Goal: Complete application form: Complete application form

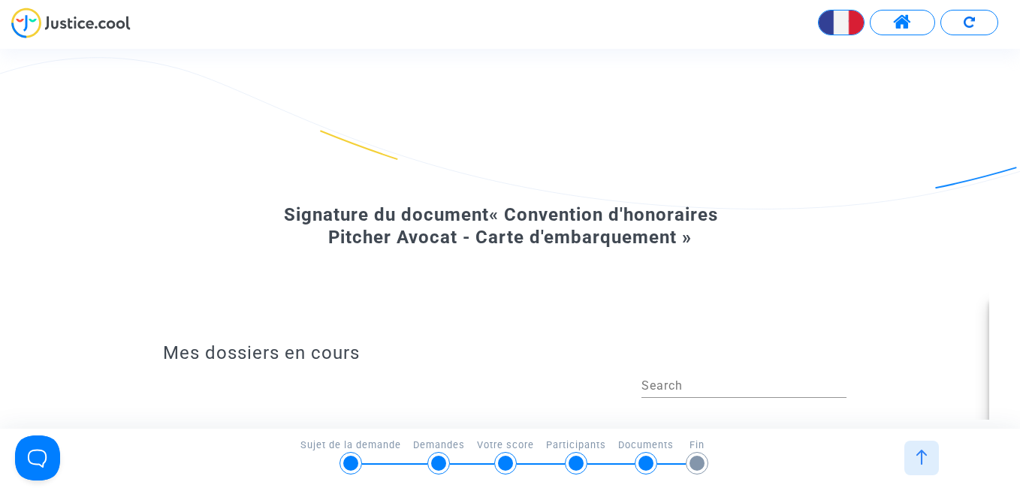
click at [921, 458] on img at bounding box center [921, 457] width 15 height 15
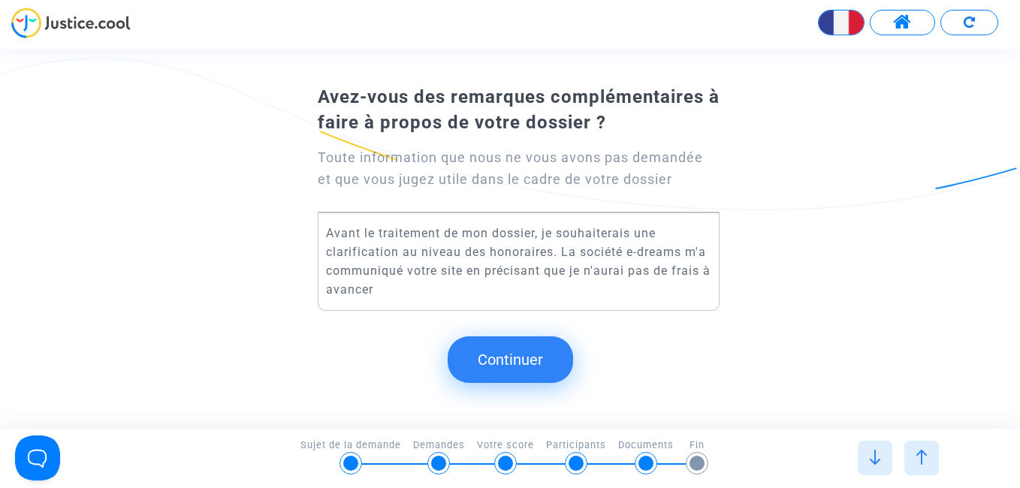
click at [926, 453] on img at bounding box center [921, 457] width 15 height 15
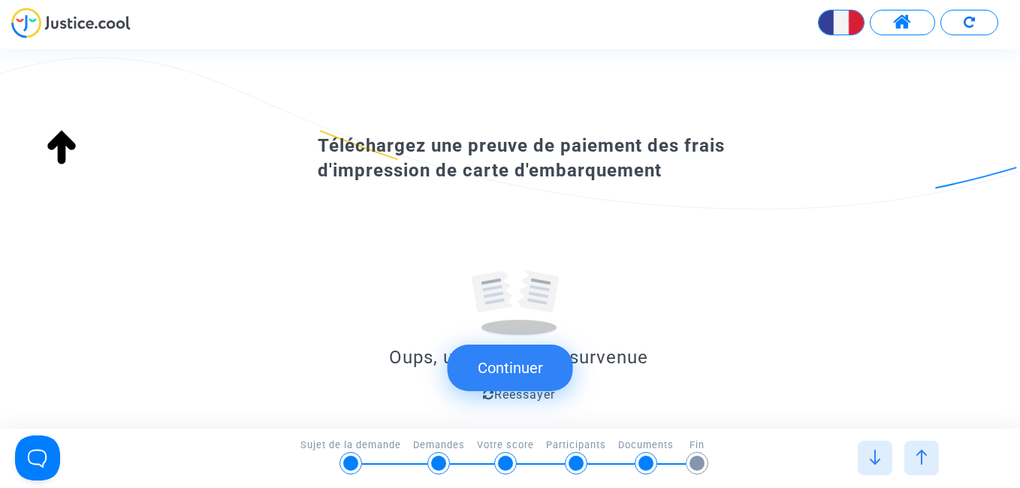
click at [929, 458] on div at bounding box center [922, 458] width 35 height 35
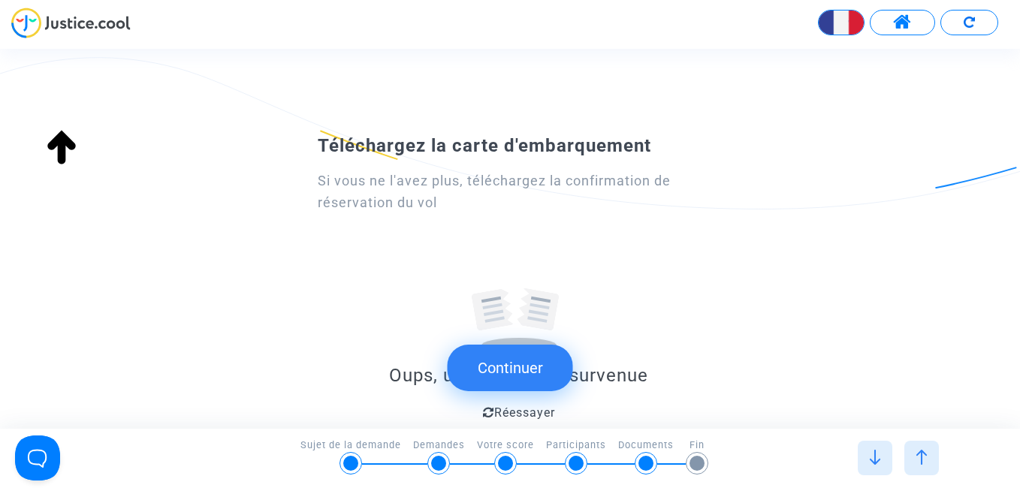
click at [928, 457] on img at bounding box center [921, 457] width 15 height 15
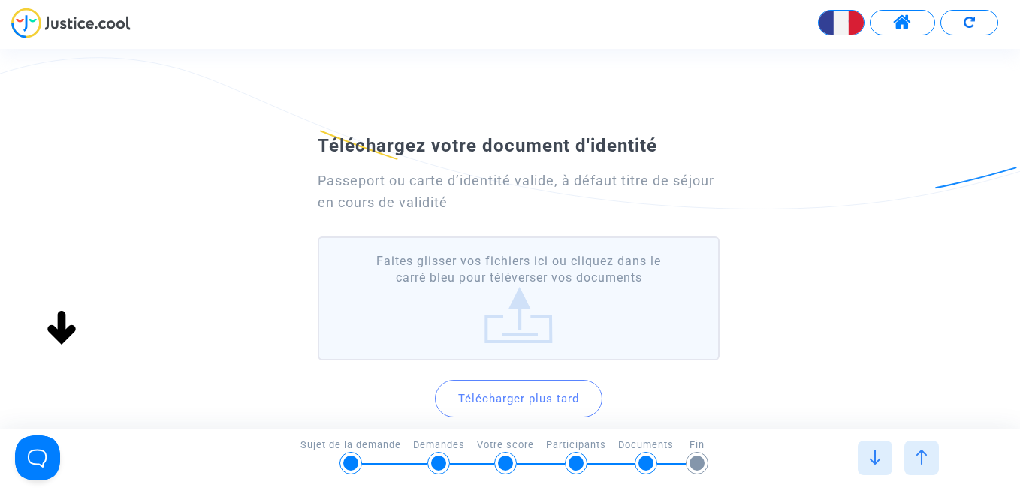
click at [523, 305] on label "Faites glisser vos fichiers ici ou cliquez dans le carré bleu pour téléverser v…" at bounding box center [518, 299] width 401 height 124
click at [0, 0] on input "Faites glisser vos fichiers ici ou cliquez dans le carré bleu pour téléverser v…" at bounding box center [0, 0] width 0 height 0
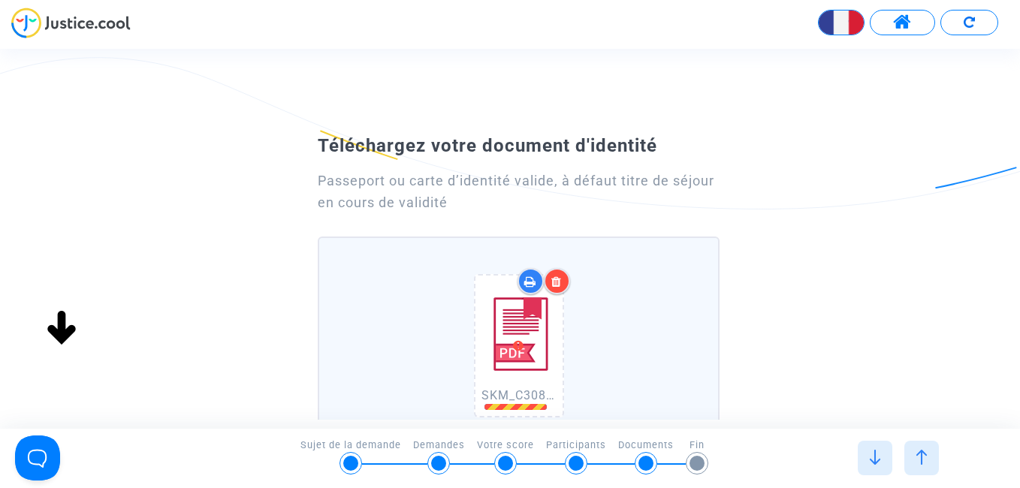
click at [808, 322] on div "Téléchargez votre document d'identité Passeport ou carte d’identité valide, à d…" at bounding box center [510, 381] width 1020 height 506
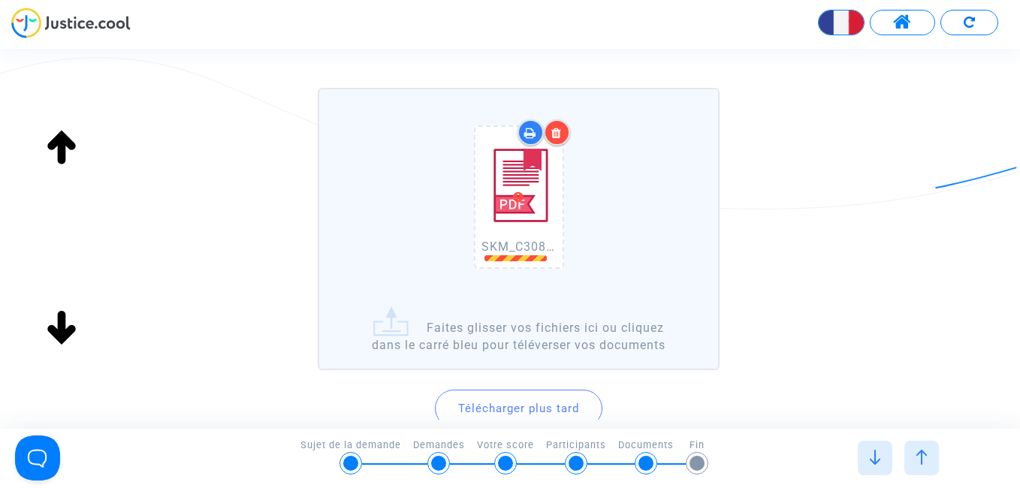
scroll to position [150, 0]
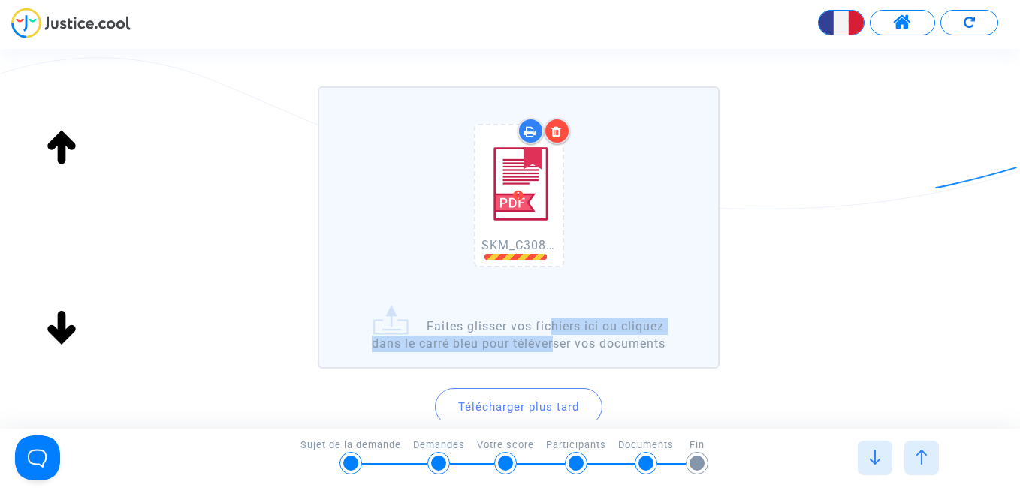
click at [547, 335] on label "SKM_C30825091510250.pdf Faites glisser vos fichiers ici ou cliquez dans le carr…" at bounding box center [518, 227] width 401 height 283
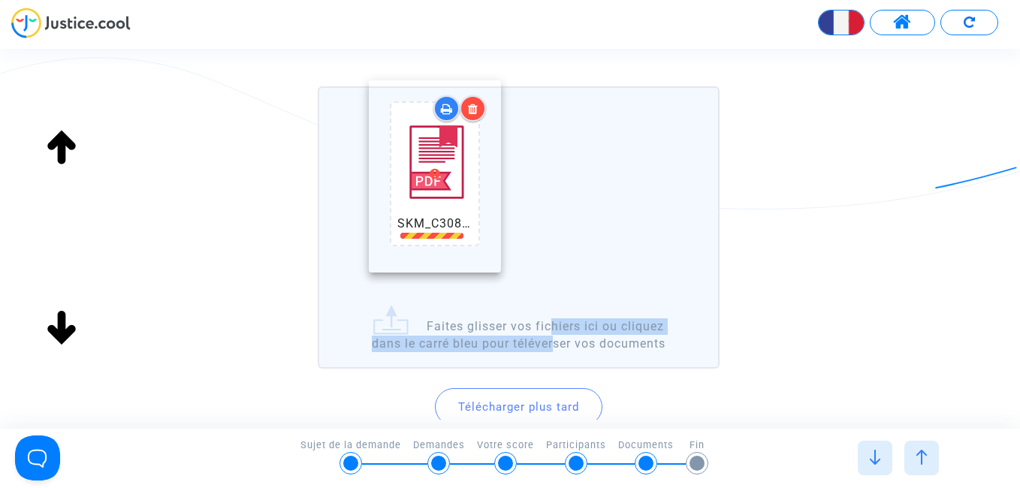
drag, startPoint x: 547, startPoint y: 335, endPoint x: 410, endPoint y: 230, distance: 172.5
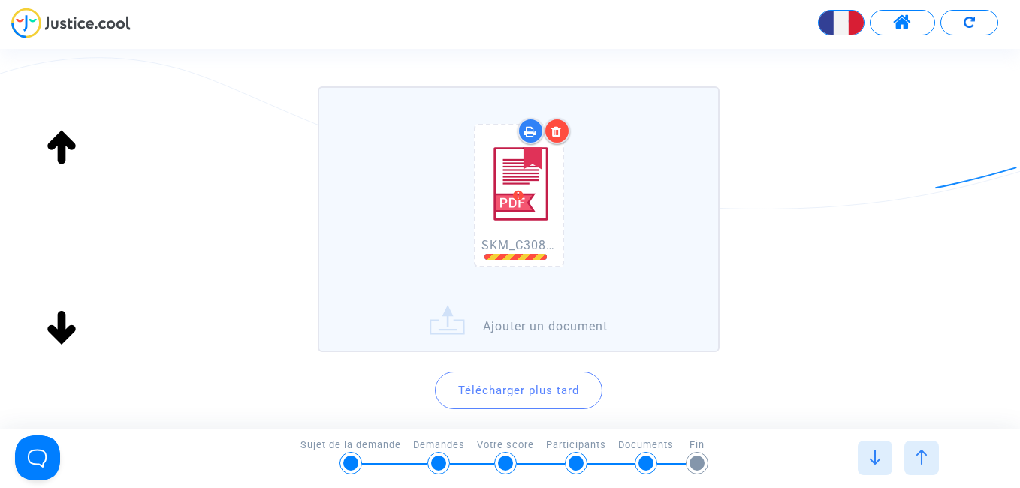
click at [562, 325] on label "SKM_C30825091510250.pdf Ajouter un document" at bounding box center [518, 219] width 401 height 266
click at [0, 0] on input "SKM_C30825091510250.pdf Ajouter un document" at bounding box center [0, 0] width 0 height 0
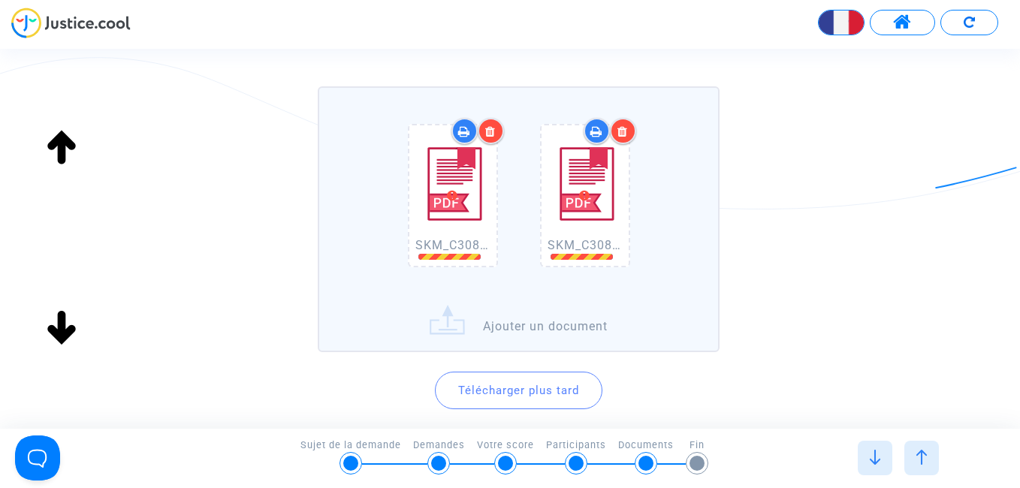
click at [825, 246] on div "Téléchargez votre document d'identité Passeport ou carte d’identité valide, à d…" at bounding box center [510, 223] width 1020 height 490
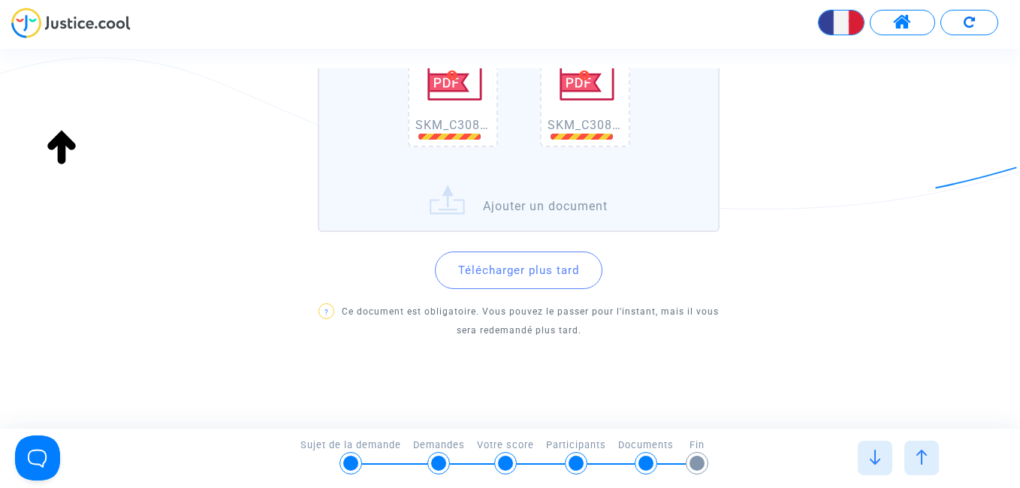
scroll to position [273, 0]
click at [774, 161] on div "Téléchargez votre document d'identité Passeport ou carte d’identité valide, à d…" at bounding box center [510, 100] width 1020 height 490
click at [533, 376] on div "Téléchargez votre document d'identité Passeport ou carte d’identité valide, à d…" at bounding box center [510, 249] width 1020 height 363
click at [524, 322] on p "? Ce document est obligatoire. Vous pouvez le passer pour l'instant, mais il vo…" at bounding box center [518, 319] width 401 height 38
click at [864, 119] on div "Téléchargez votre document d'identité Passeport ou carte d’identité valide, à d…" at bounding box center [510, 100] width 1020 height 490
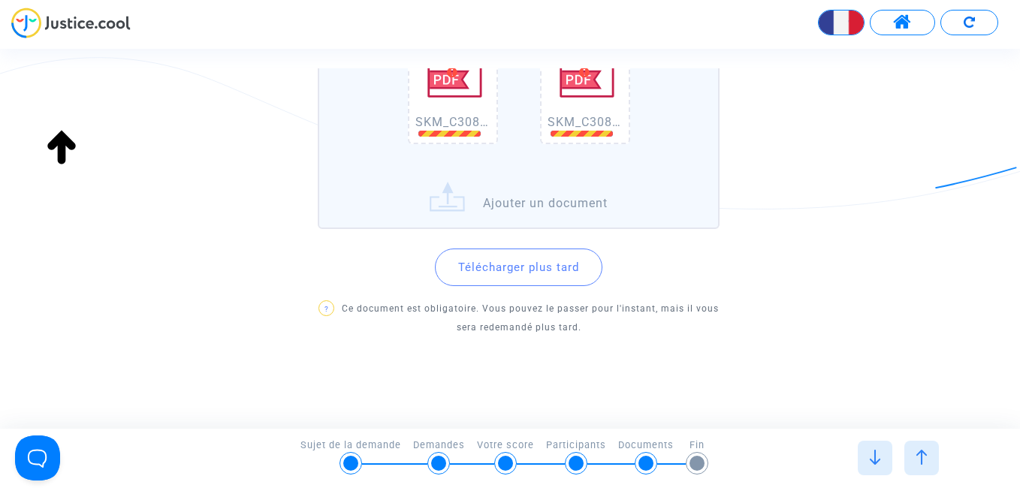
click at [436, 92] on img at bounding box center [452, 61] width 75 height 106
click at [451, 98] on img at bounding box center [452, 61] width 75 height 106
click at [1019, 86] on html "English Transmission de votre réponse... Avez-vous rencontré un problème lors d…" at bounding box center [510, 43] width 1020 height 86
click at [900, 163] on div "Téléchargez votre document d'identité Passeport ou carte d’identité valide, à d…" at bounding box center [510, 100] width 1020 height 490
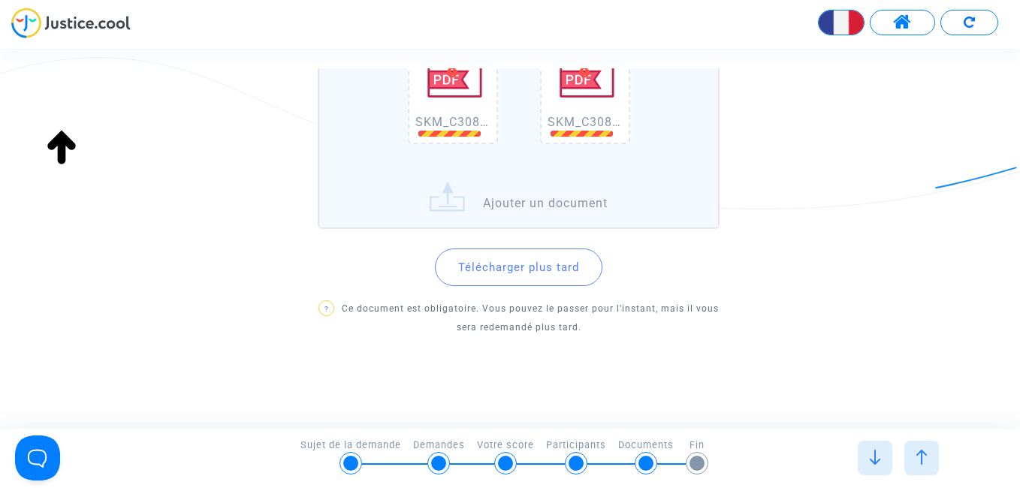
click at [878, 464] on img at bounding box center [875, 457] width 15 height 15
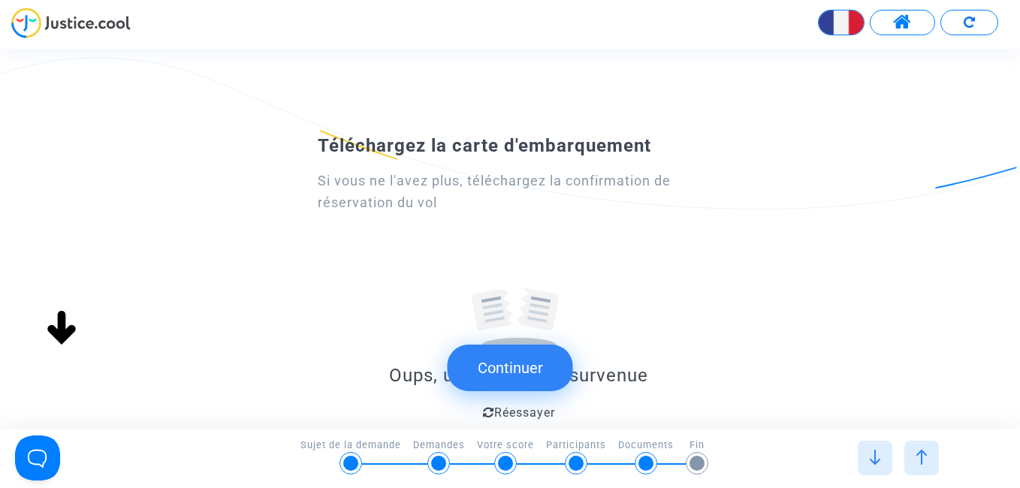
click at [925, 462] on img at bounding box center [921, 457] width 15 height 15
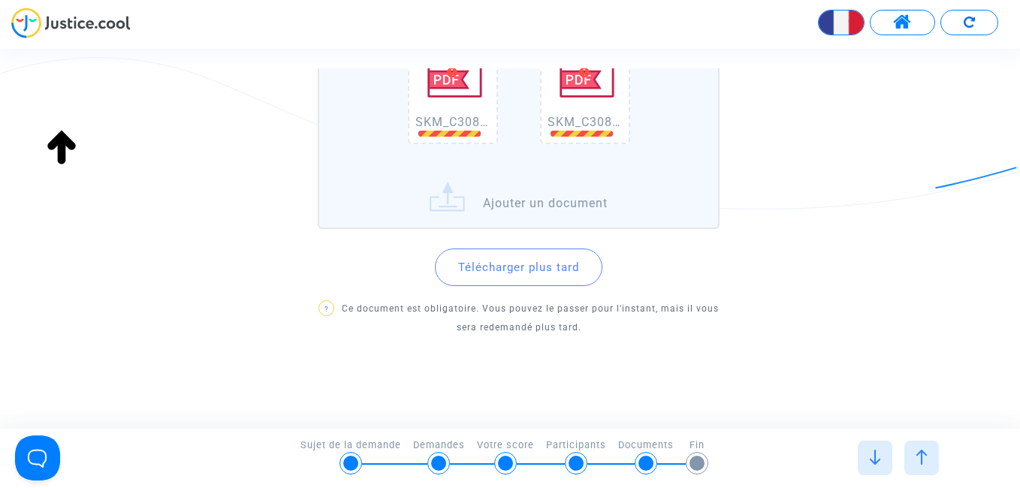
click at [449, 84] on img at bounding box center [452, 61] width 75 height 106
click at [921, 463] on img at bounding box center [921, 457] width 15 height 15
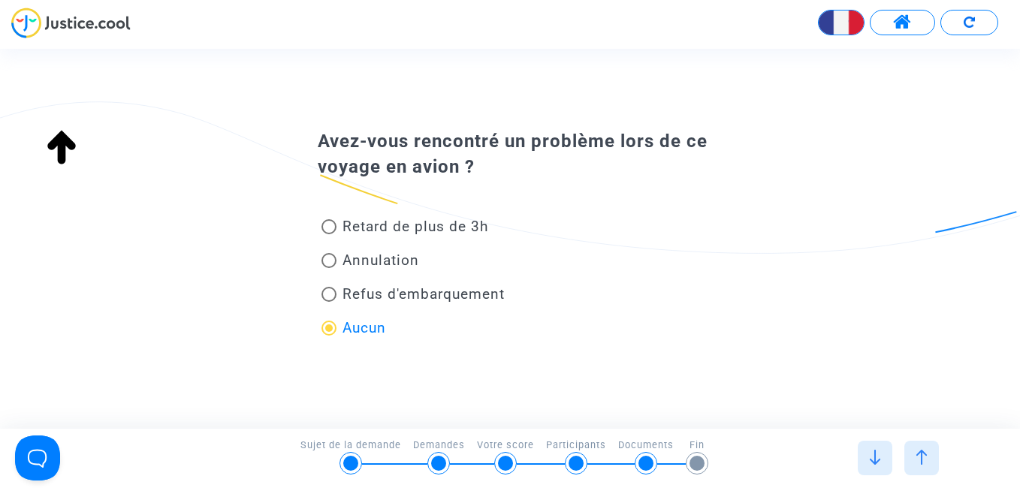
click at [880, 463] on img at bounding box center [875, 457] width 15 height 15
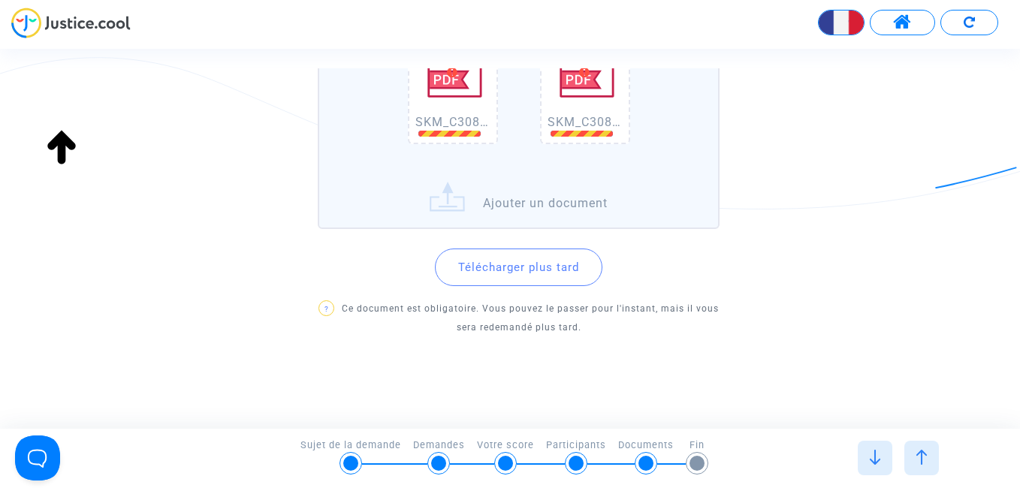
click at [454, 95] on img at bounding box center [452, 61] width 75 height 106
click at [876, 459] on img at bounding box center [875, 457] width 15 height 15
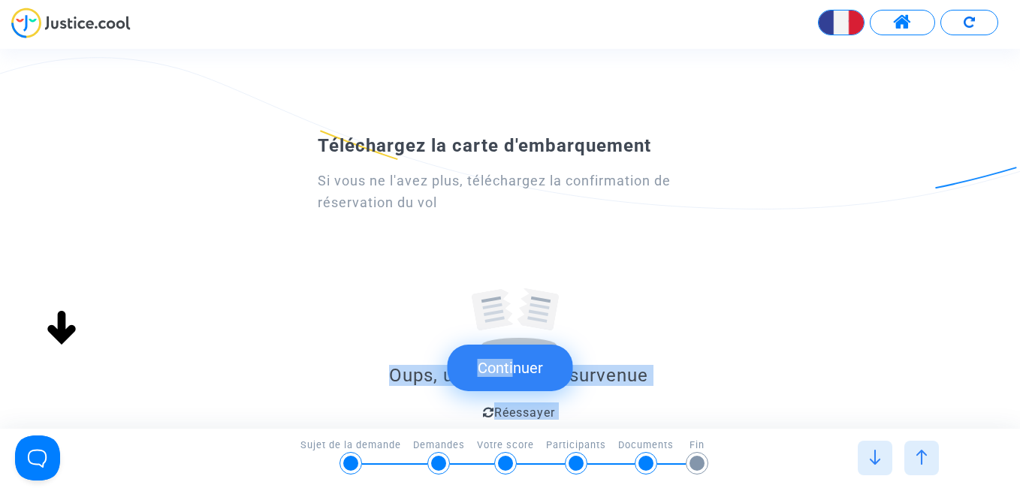
drag, startPoint x: 513, startPoint y: 370, endPoint x: 655, endPoint y: 229, distance: 199.7
click at [655, 229] on div "Téléchargez la carte d'embarquement Si vous ne l'avez plus, téléchargez la conf…" at bounding box center [510, 238] width 1020 height 363
click at [534, 411] on span "Réessayer" at bounding box center [524, 413] width 61 height 14
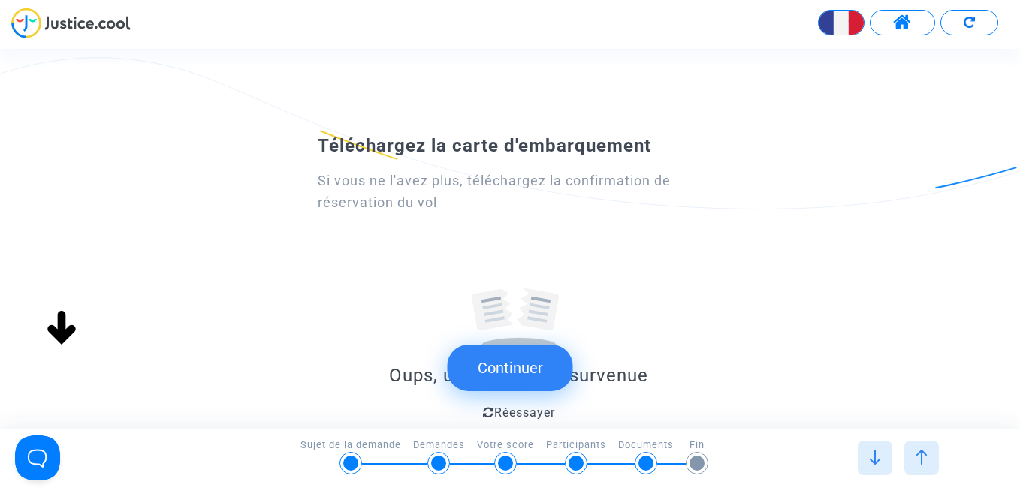
click at [612, 317] on div at bounding box center [519, 300] width 240 height 126
click at [538, 314] on div at bounding box center [519, 310] width 75 height 38
click at [538, 313] on div at bounding box center [519, 310] width 75 height 38
click at [538, 356] on button "Continuer" at bounding box center [510, 368] width 125 height 47
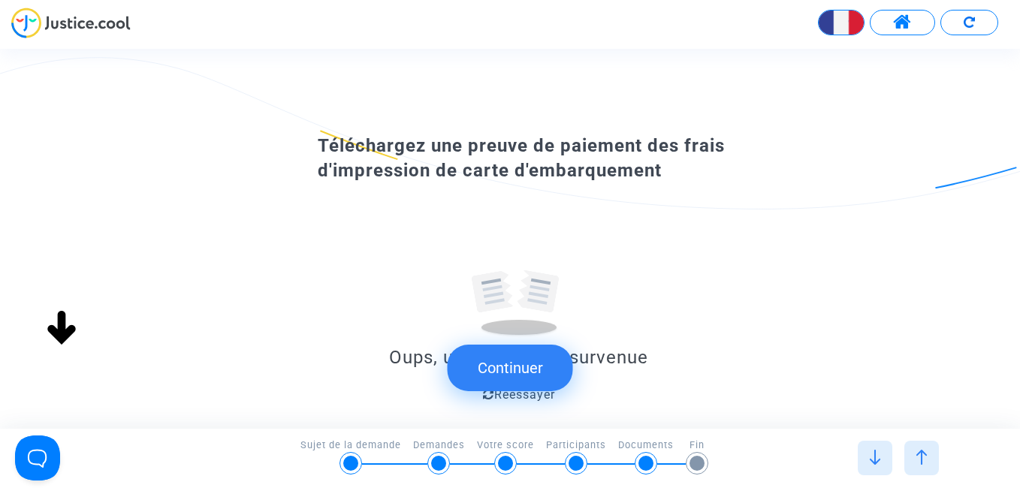
scroll to position [0, 0]
click at [920, 458] on img at bounding box center [921, 457] width 15 height 15
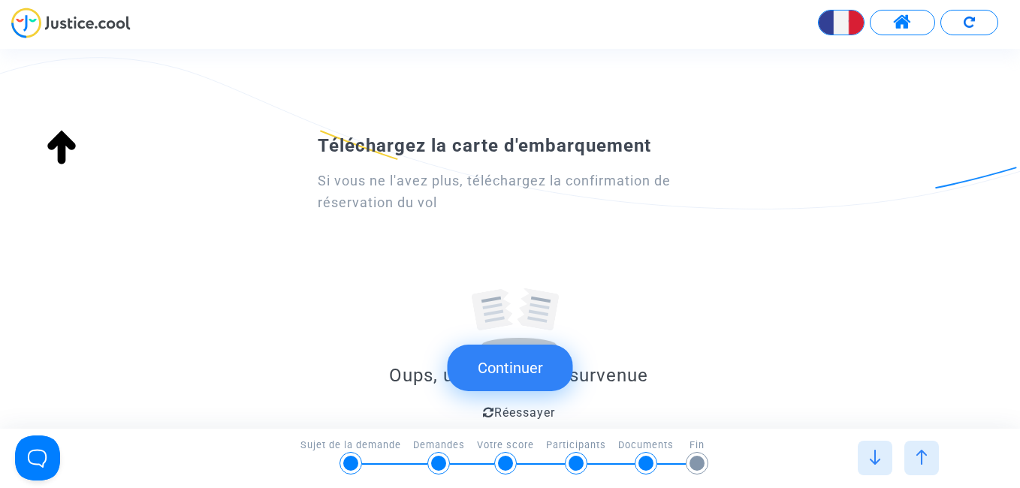
click at [532, 312] on div at bounding box center [519, 310] width 75 height 38
click at [536, 373] on button "Continuer" at bounding box center [510, 368] width 125 height 47
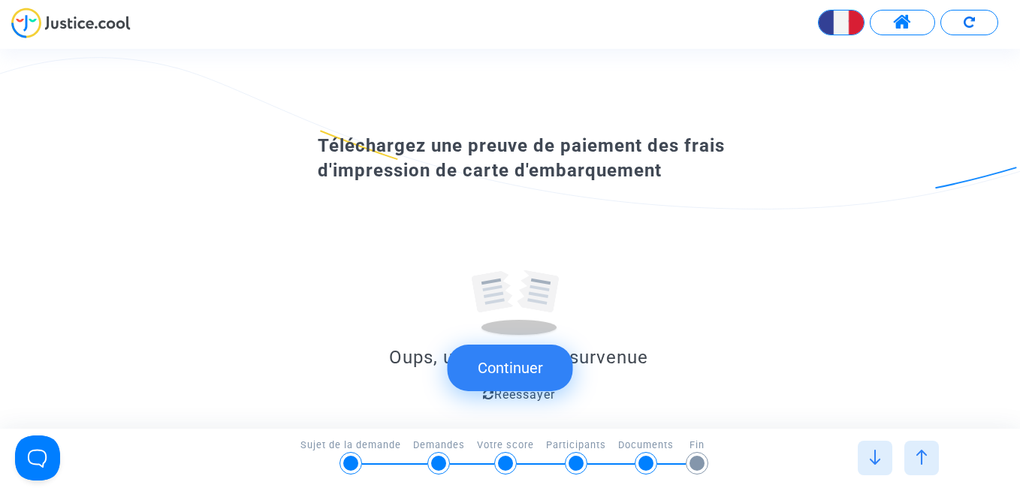
click at [539, 371] on button "Continuer" at bounding box center [510, 368] width 125 height 47
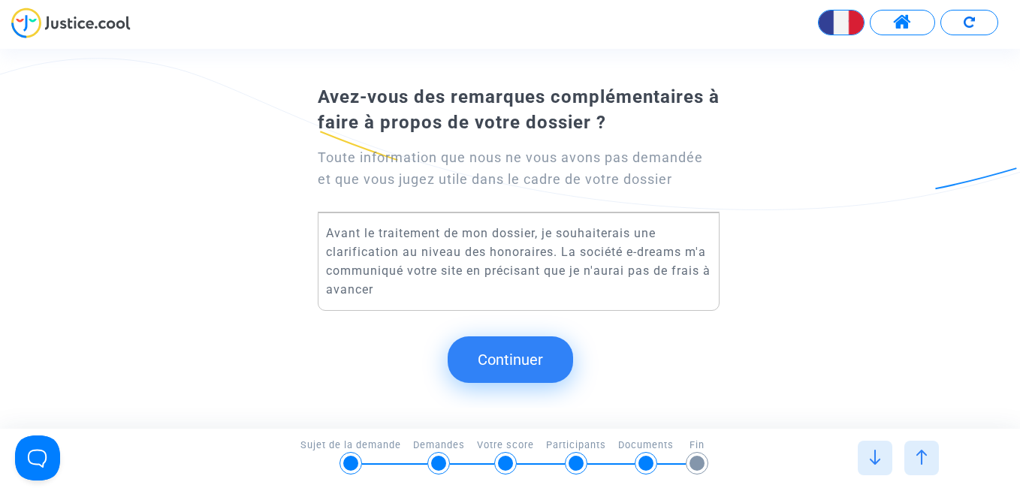
click at [545, 358] on button "Continuer" at bounding box center [510, 360] width 125 height 47
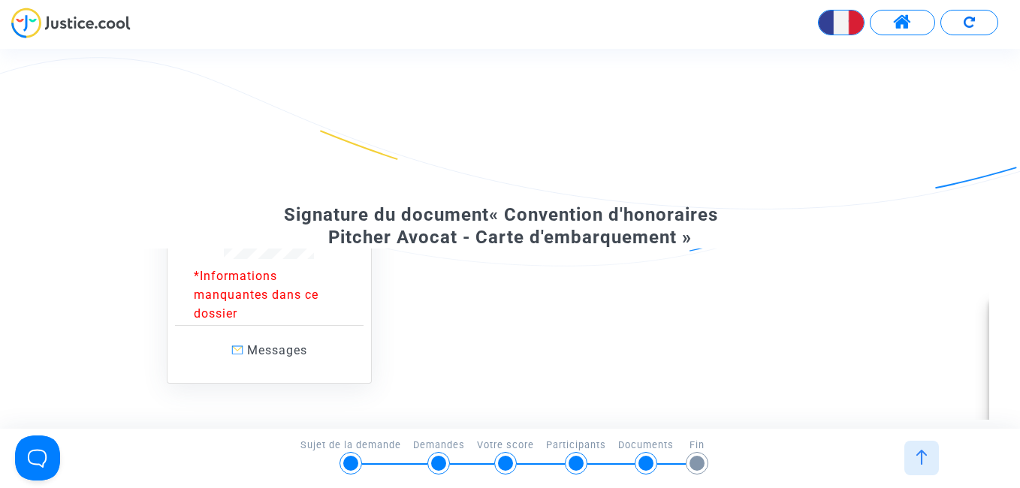
scroll to position [386, 0]
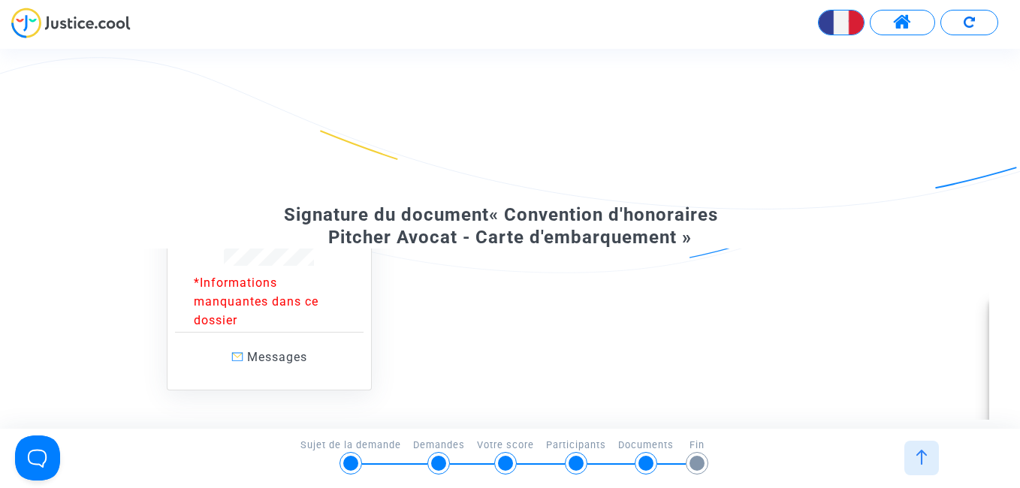
click at [230, 282] on p "*Informations manquantes dans ce dossier" at bounding box center [270, 301] width 152 height 56
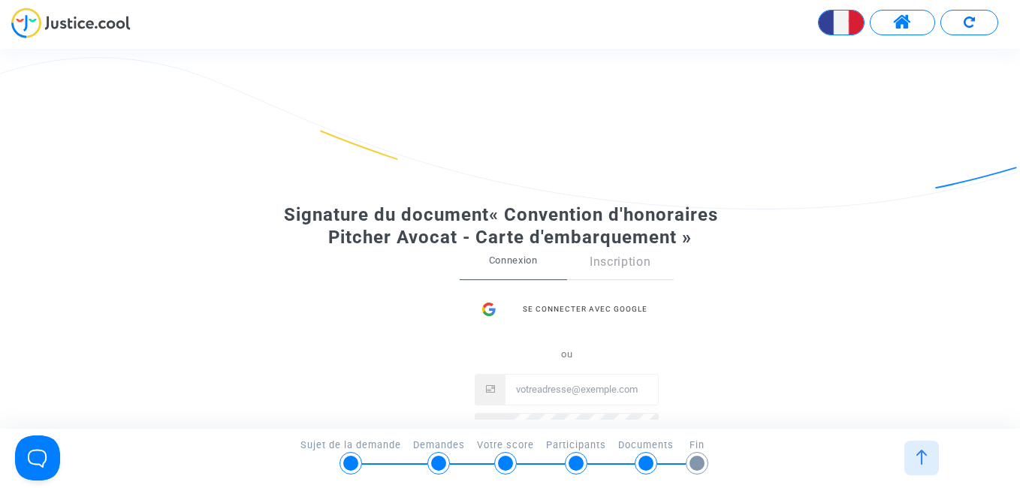
scroll to position [0, 0]
drag, startPoint x: 751, startPoint y: 231, endPoint x: 757, endPoint y: 245, distance: 15.5
click at [752, 231] on div "Signature du document « Convention d'honoraires Pitcher Avocat - Carte d'embarq…" at bounding box center [510, 342] width 1020 height 429
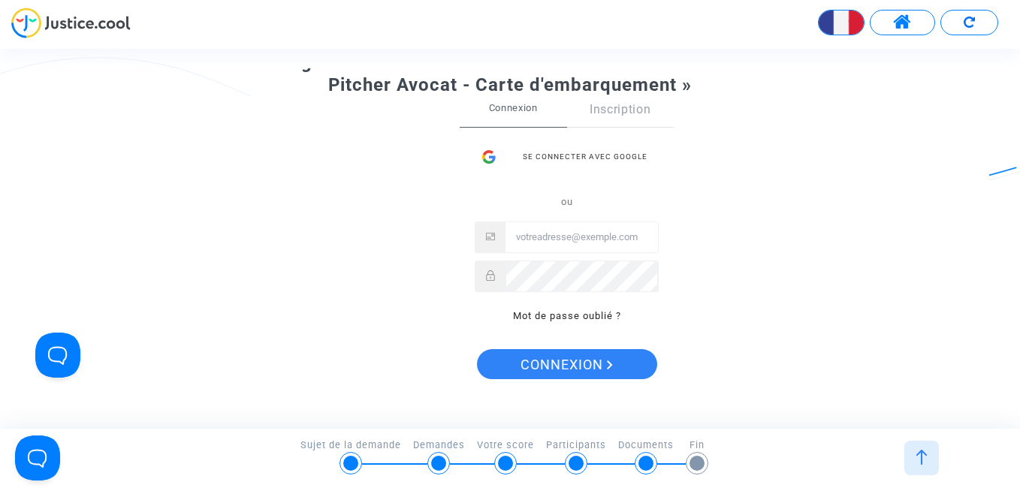
scroll to position [122, 0]
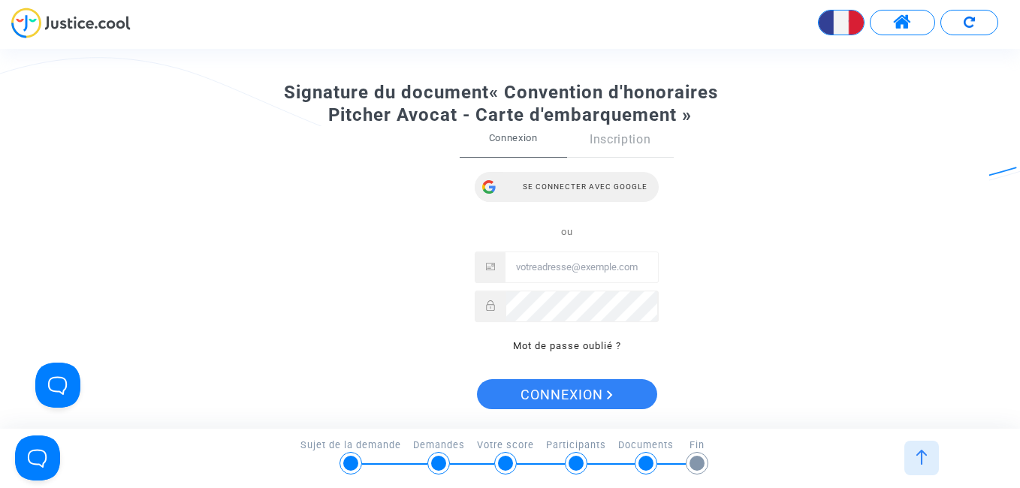
click at [603, 192] on div "Se connecter avec Google" at bounding box center [567, 187] width 184 height 30
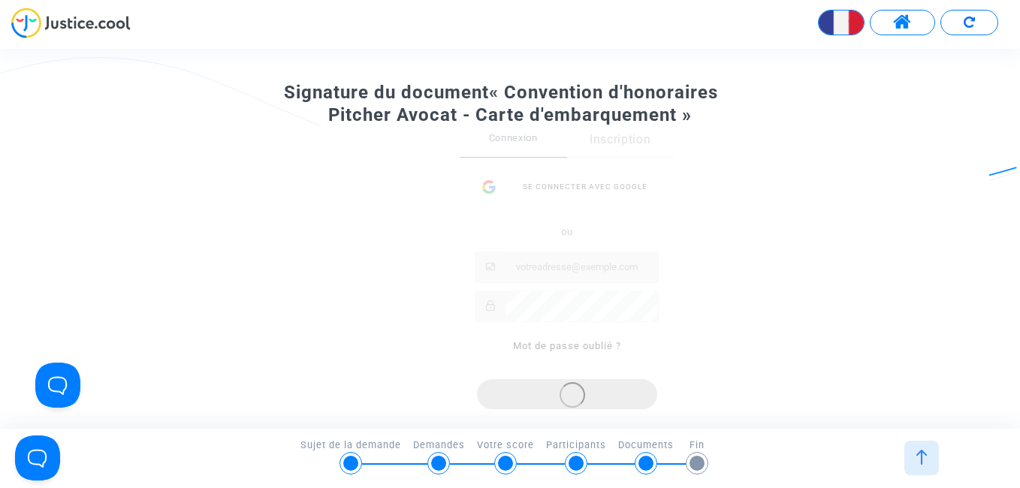
click at [882, 84] on div "Signature du document « Convention d'honoraires Pitcher Avocat - Carte d'embarq…" at bounding box center [510, 220] width 1020 height 429
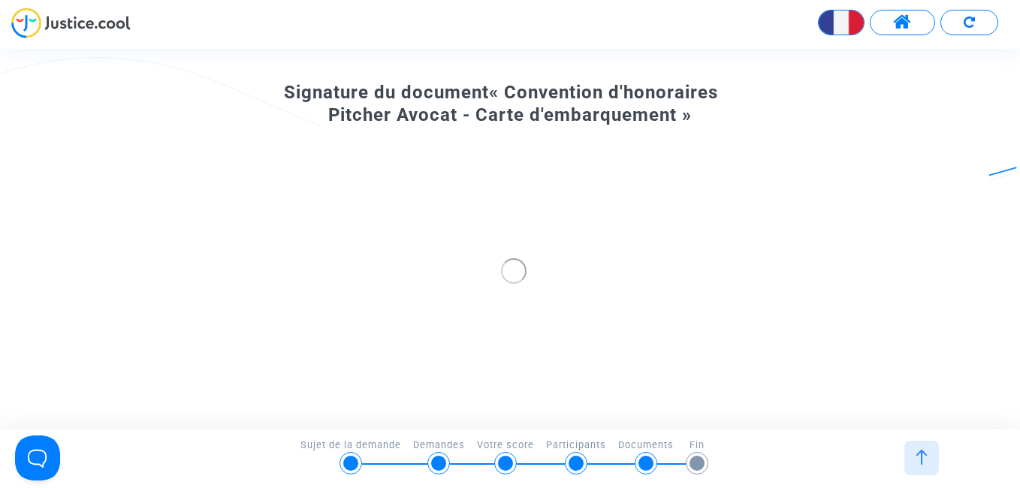
scroll to position [0, 0]
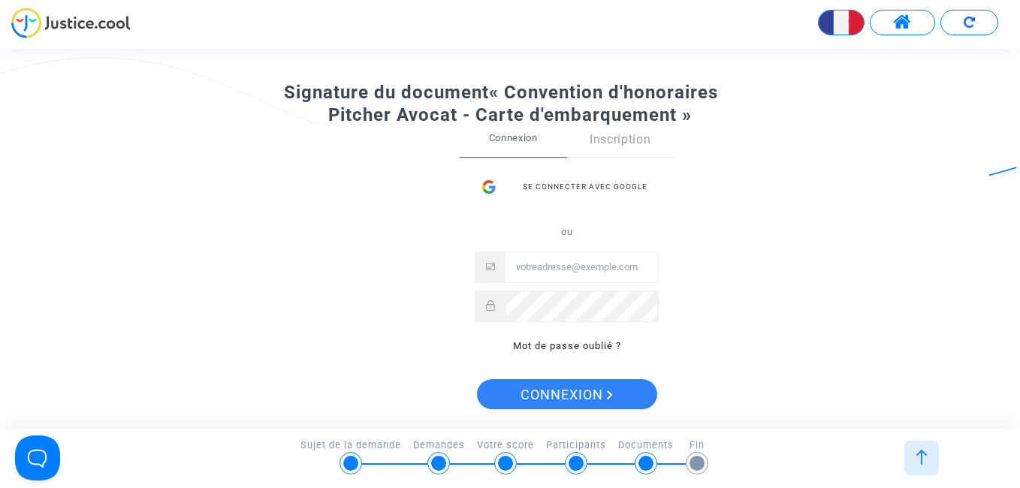
click at [548, 266] on input "Email" at bounding box center [582, 267] width 153 height 30
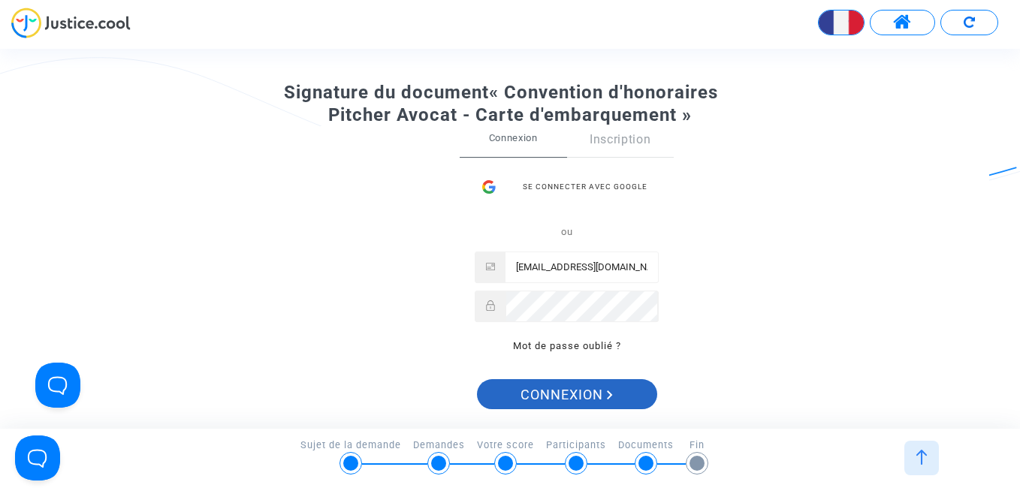
click at [560, 399] on span "Connexion" at bounding box center [567, 395] width 92 height 32
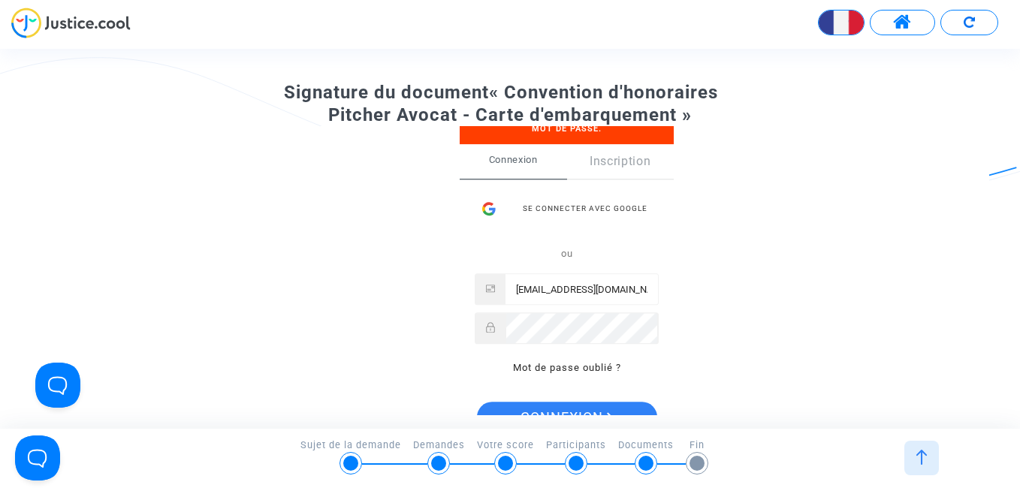
click at [838, 190] on div "Se connecter Mauvaise adresse de messagerie ou mot de passe. Connexion Inscript…" at bounding box center [504, 270] width 969 height 289
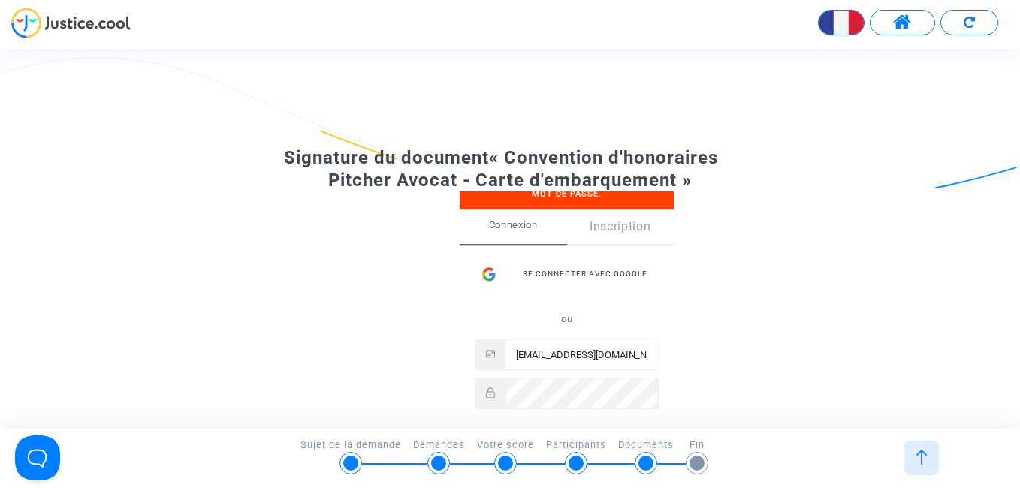
scroll to position [32, 0]
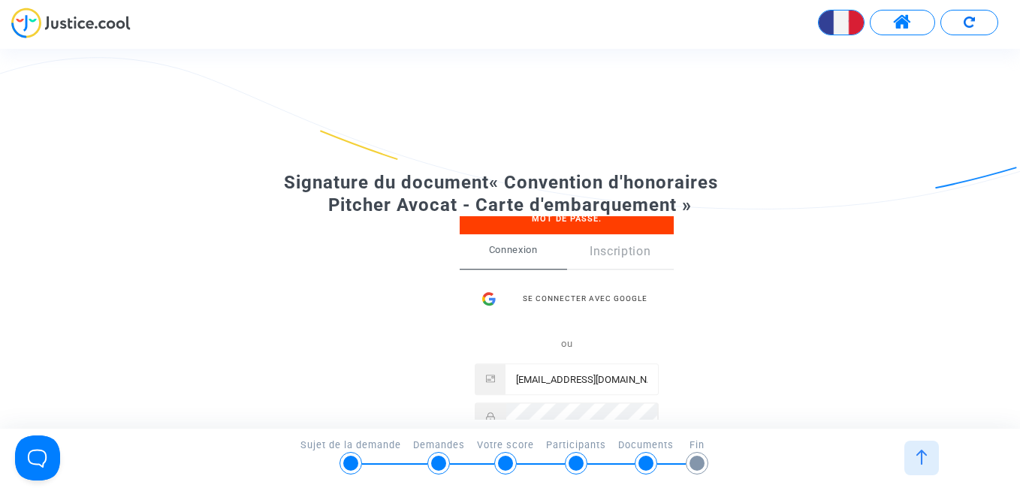
click at [629, 223] on div "Mauvaise adresse de messagerie ou mot de passe." at bounding box center [567, 212] width 214 height 45
click at [803, 328] on div "Se connecter Mauvaise adresse de messagerie ou mot de passe. Connexion Inscript…" at bounding box center [504, 360] width 969 height 289
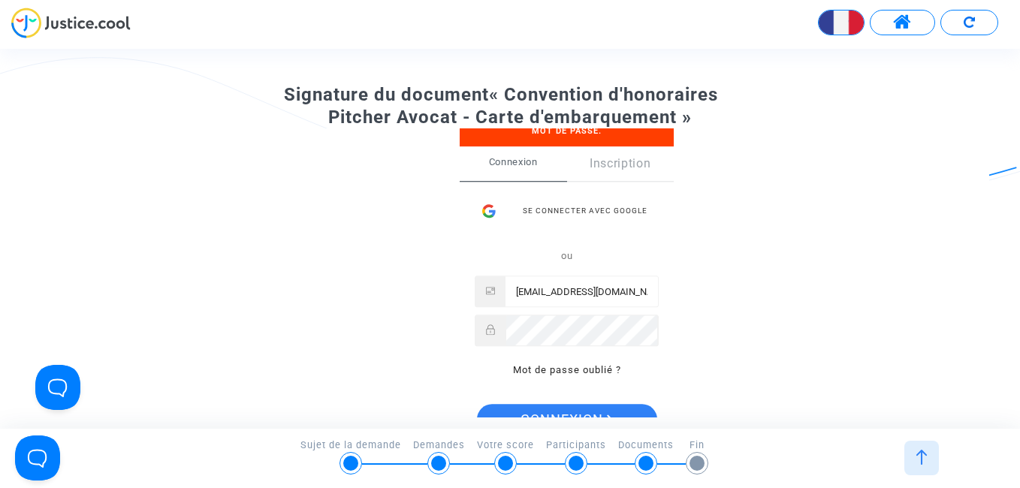
scroll to position [122, 0]
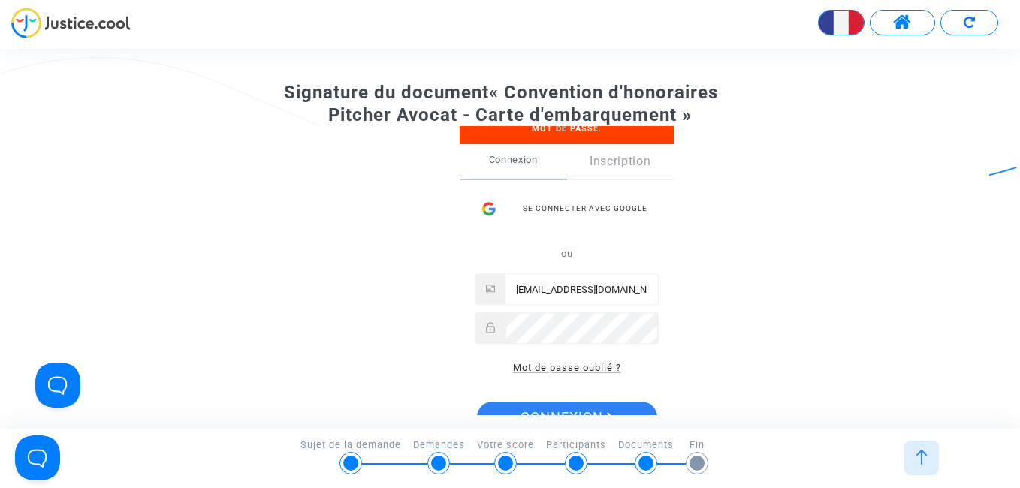
click at [578, 368] on link "Mot de passe oublié ?" at bounding box center [567, 368] width 108 height 11
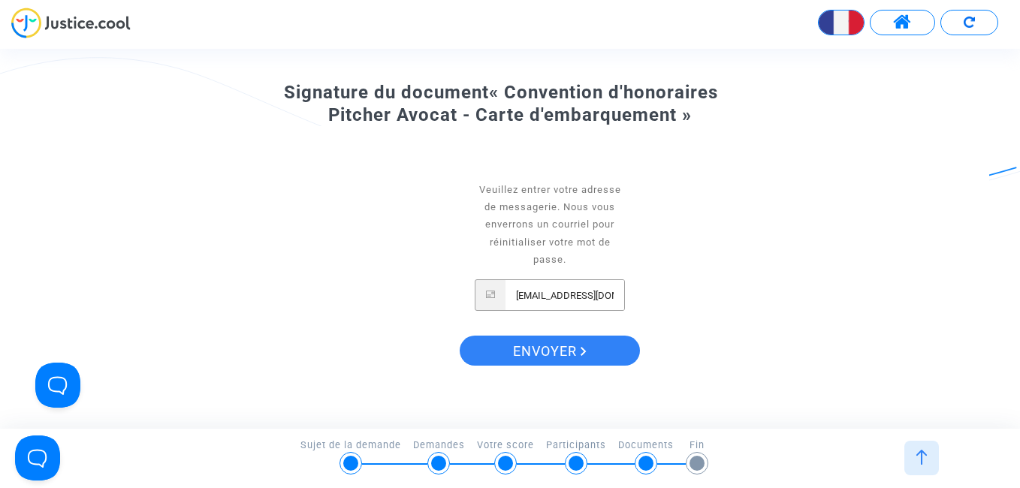
click at [618, 295] on input "[EMAIL_ADDRESS][DOMAIN_NAME]" at bounding box center [565, 295] width 119 height 30
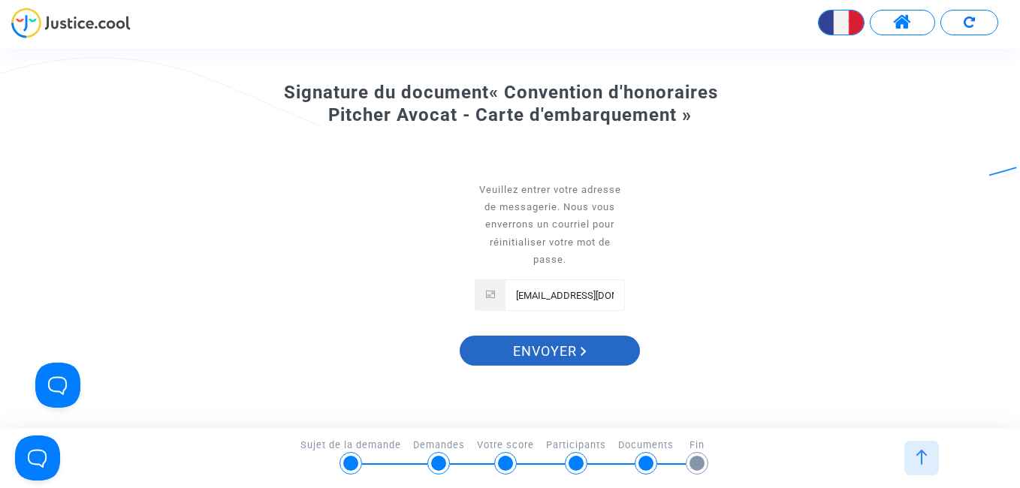
click at [562, 350] on span "Envoyer" at bounding box center [550, 352] width 74 height 32
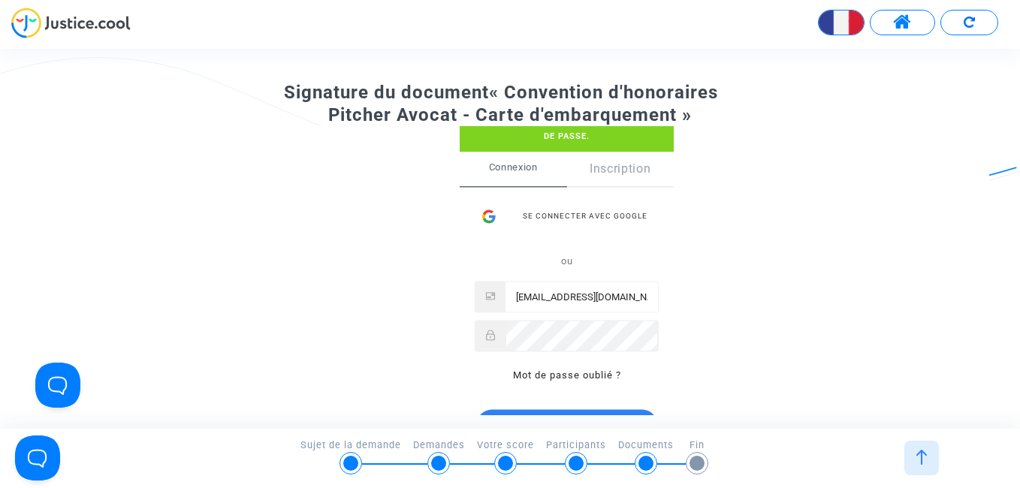
drag, startPoint x: 837, startPoint y: 451, endPoint x: 814, endPoint y: 424, distance: 35.2
click at [826, 439] on footer "5/6 → Documents Sujet de la demande Demandes Votre score Participants Documents…" at bounding box center [510, 458] width 1020 height 59
drag, startPoint x: 685, startPoint y: 366, endPoint x: 691, endPoint y: 384, distance: 19.0
click at [684, 383] on div "Se connecter Nous venons de vous envoyer un courriel pour réinitialiser votre m…" at bounding box center [504, 270] width 969 height 289
drag, startPoint x: 1013, startPoint y: 318, endPoint x: 1010, endPoint y: 351, distance: 33.2
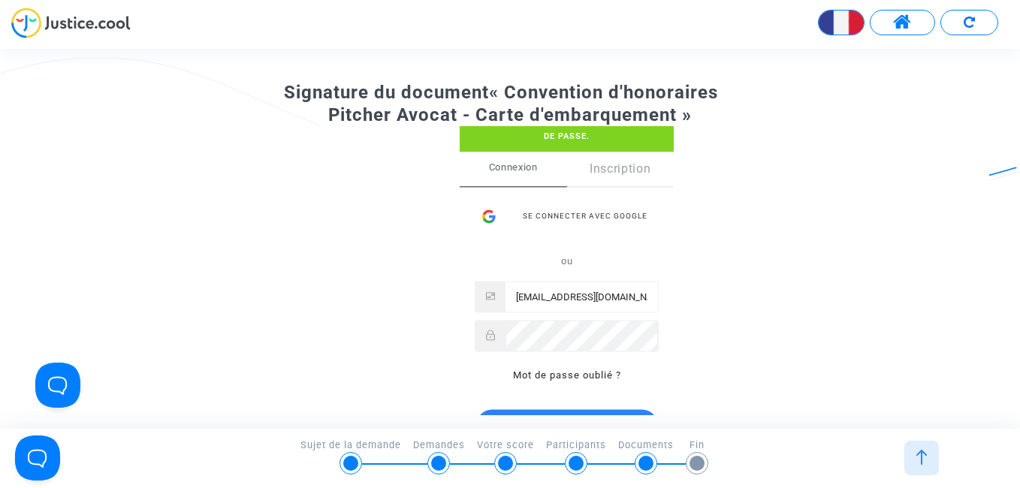
click at [1013, 352] on div "Signature du document « Convention d'honoraires Pitcher Avocat - Carte d'embarq…" at bounding box center [510, 220] width 1020 height 429
click at [219, 252] on div "Se connecter Nous venons de vous envoyer un courriel pour réinitialiser votre m…" at bounding box center [504, 270] width 969 height 289
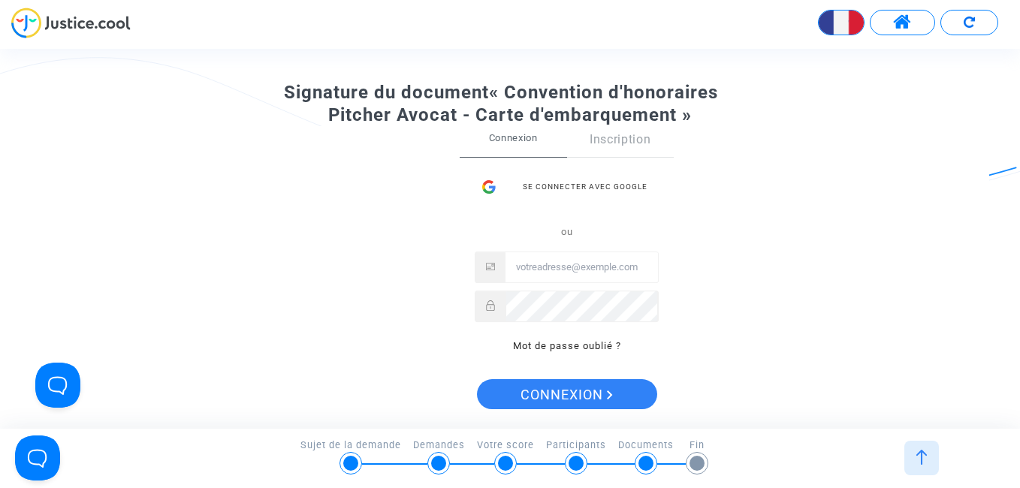
scroll to position [0, 0]
click at [535, 186] on div "Se connecter avec Google" at bounding box center [567, 187] width 184 height 30
click at [577, 270] on input "Email" at bounding box center [582, 267] width 153 height 30
type input "[EMAIL_ADDRESS][DOMAIN_NAME]"
click at [589, 349] on link "Mot de passe oublié ?" at bounding box center [567, 345] width 108 height 11
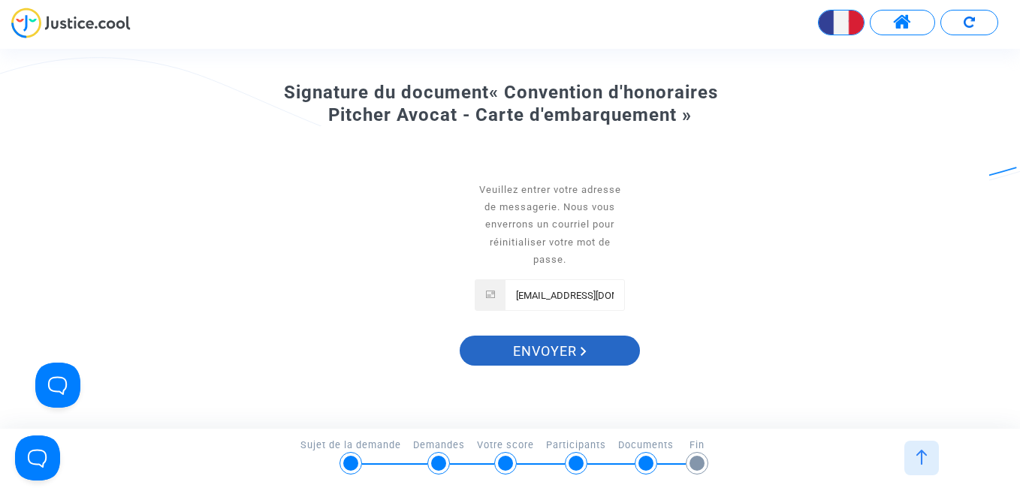
click at [564, 348] on span "Envoyer" at bounding box center [550, 352] width 74 height 32
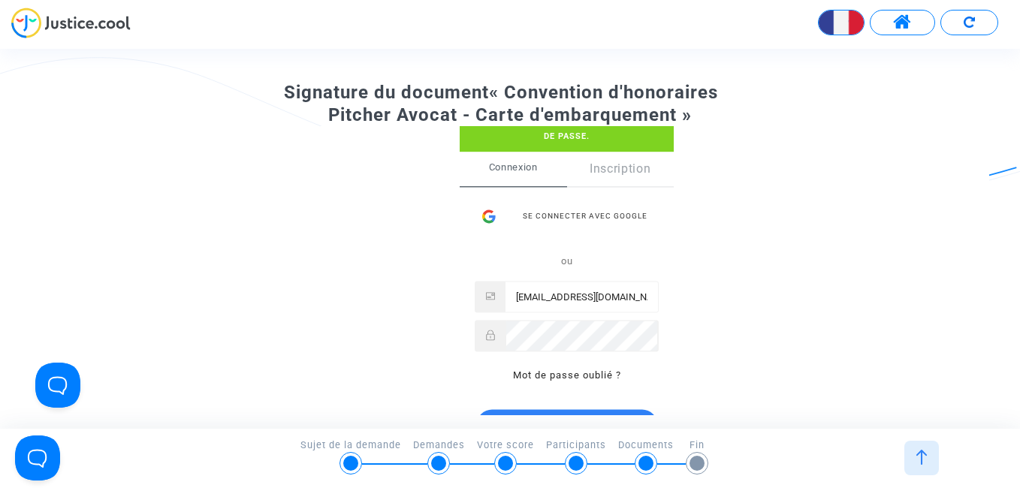
click at [923, 458] on img at bounding box center [921, 457] width 15 height 15
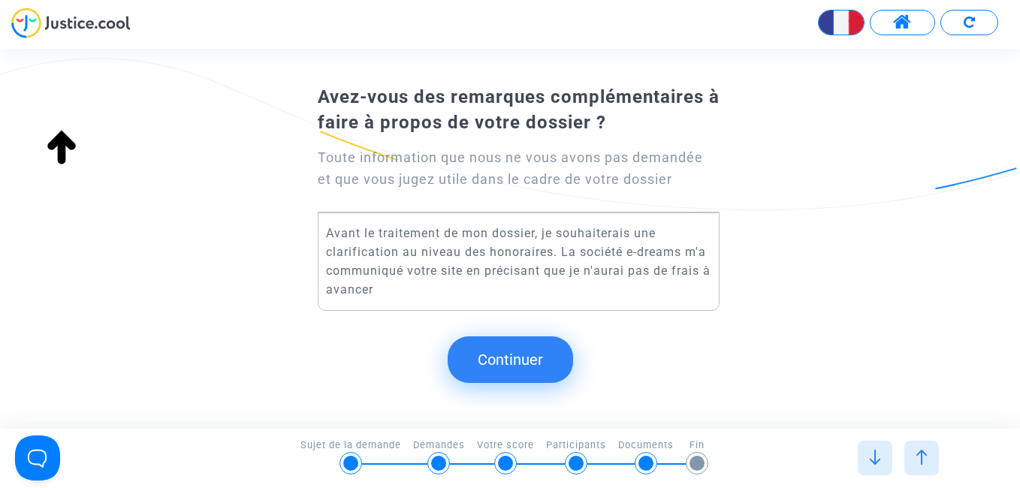
click at [924, 467] on div at bounding box center [922, 458] width 35 height 35
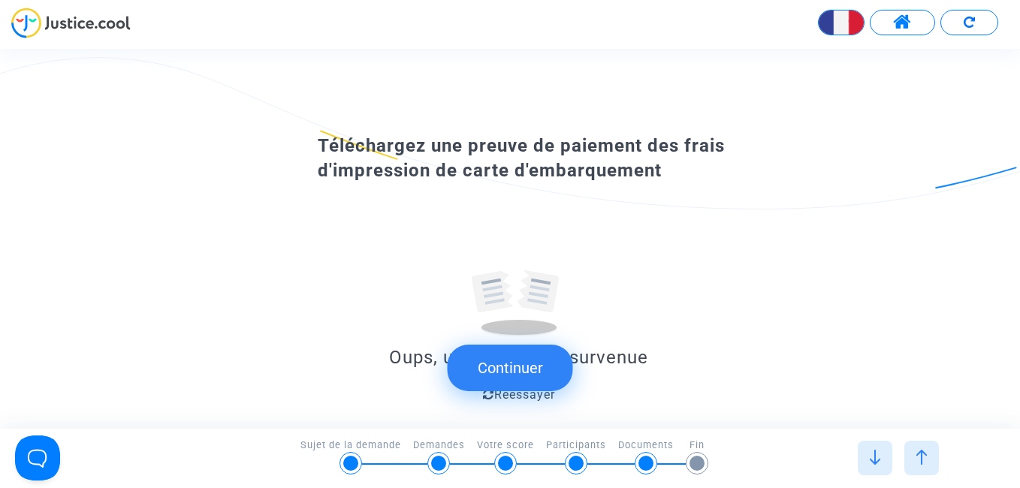
click at [509, 395] on submit-question "Continuer" at bounding box center [510, 368] width 125 height 74
click at [584, 361] on div "Oups, une erreur est survenue" at bounding box center [518, 357] width 401 height 17
drag, startPoint x: 584, startPoint y: 361, endPoint x: 533, endPoint y: 306, distance: 76.0
click at [533, 306] on div at bounding box center [519, 282] width 240 height 126
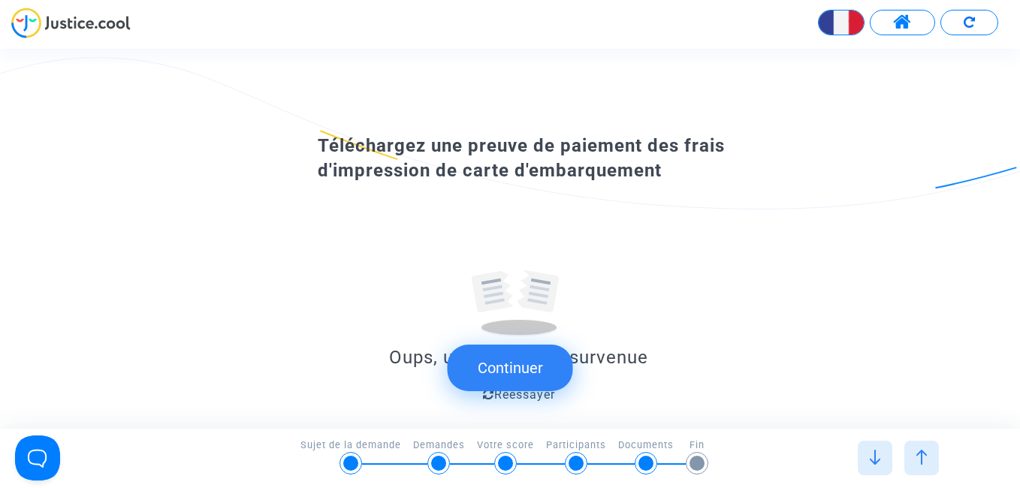
click at [926, 455] on img at bounding box center [921, 457] width 15 height 15
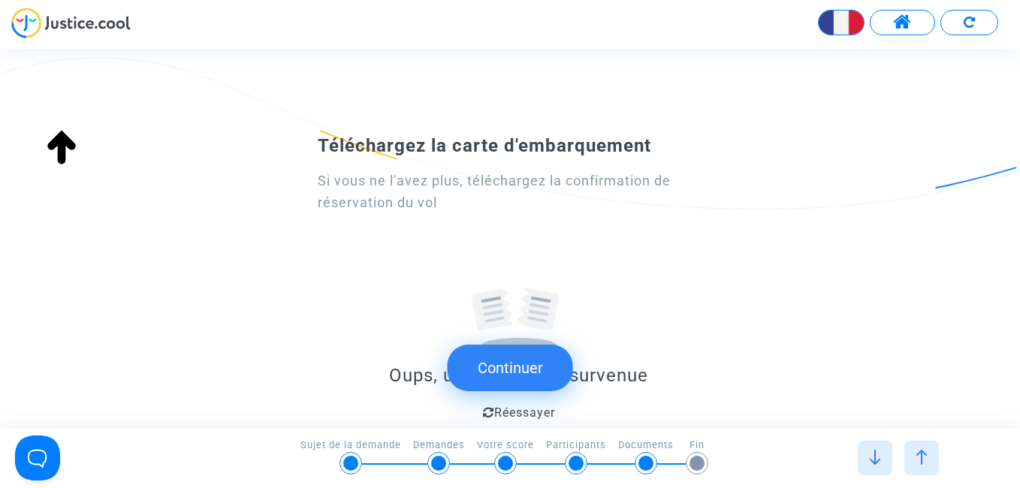
click at [922, 457] on img at bounding box center [921, 457] width 15 height 15
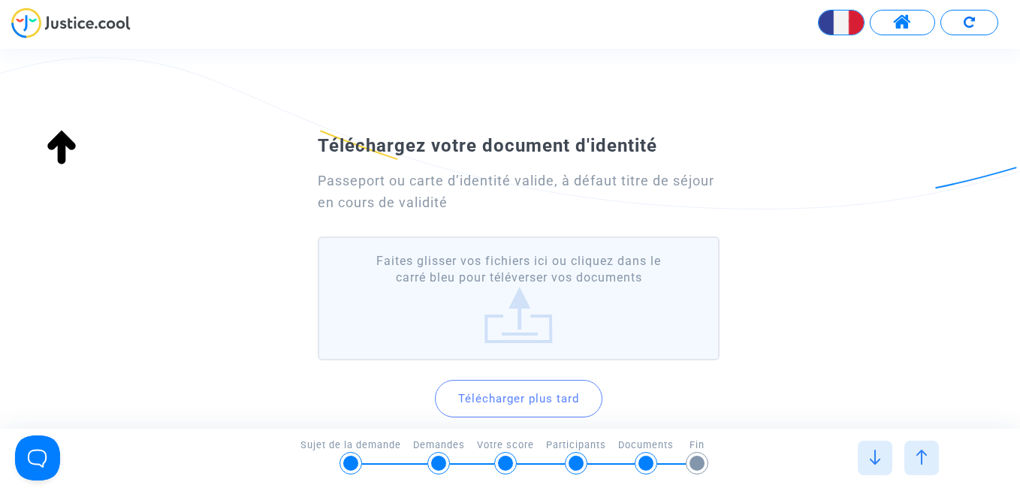
click at [922, 459] on img at bounding box center [921, 457] width 15 height 15
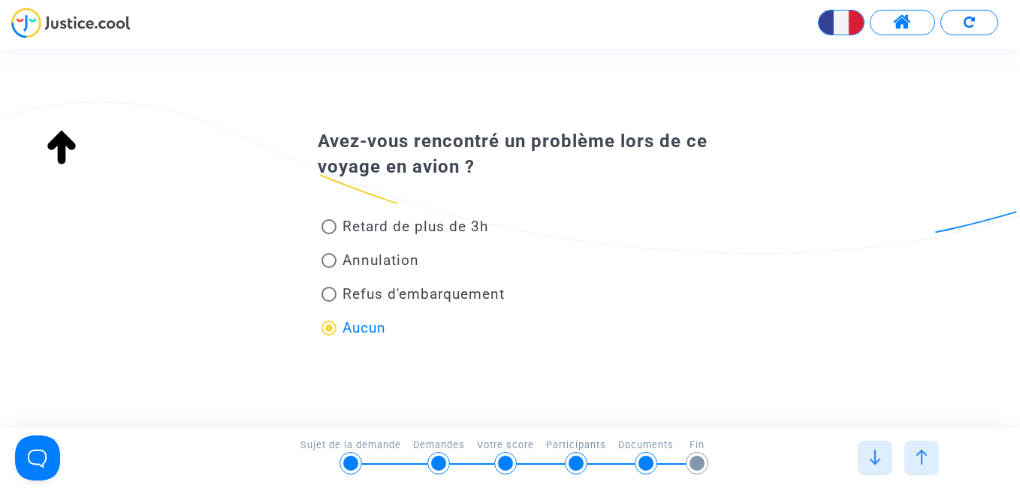
click at [880, 461] on img at bounding box center [875, 457] width 15 height 15
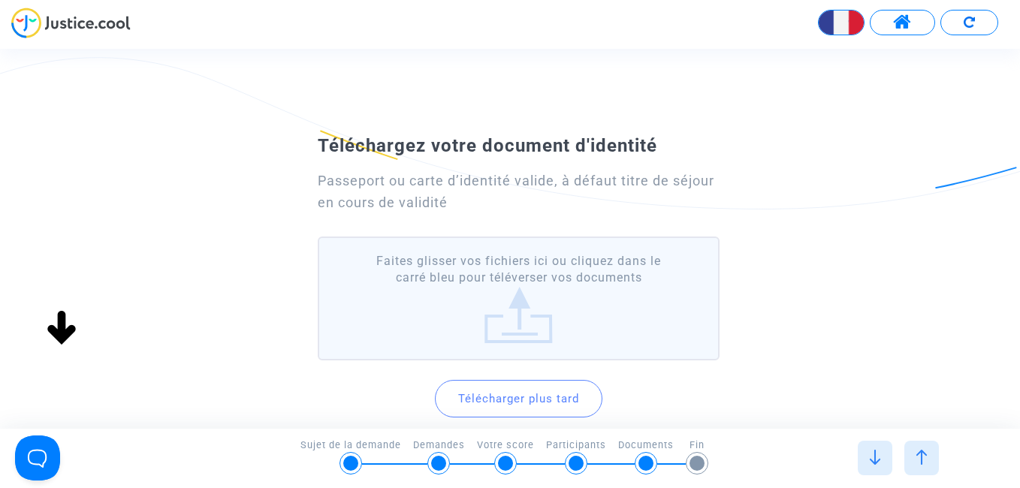
click at [515, 324] on label "Faites glisser vos fichiers ici ou cliquez dans le carré bleu pour téléverser v…" at bounding box center [518, 299] width 401 height 124
click at [0, 0] on input "Faites glisser vos fichiers ici ou cliquez dans le carré bleu pour téléverser v…" at bounding box center [0, 0] width 0 height 0
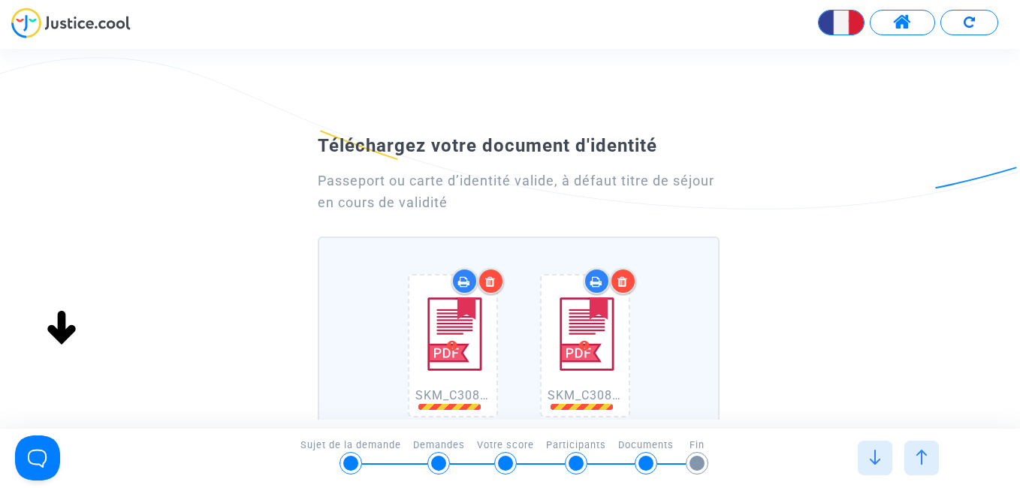
click at [591, 332] on img at bounding box center [585, 335] width 75 height 106
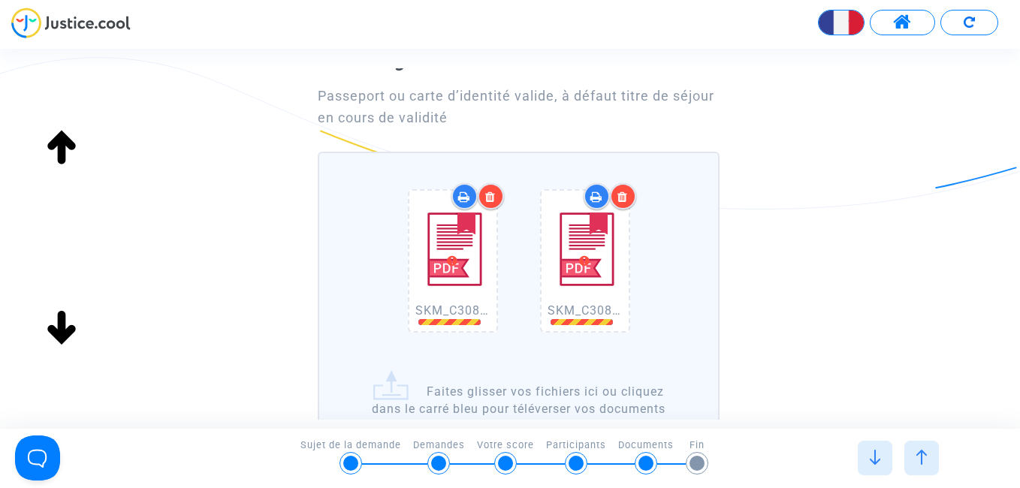
scroll to position [20, 0]
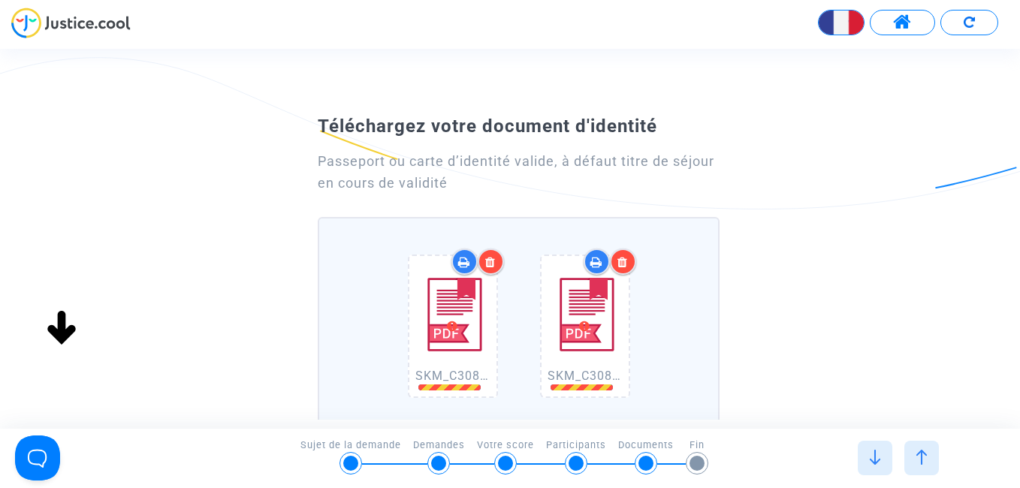
click at [596, 264] on icon at bounding box center [596, 262] width 12 height 12
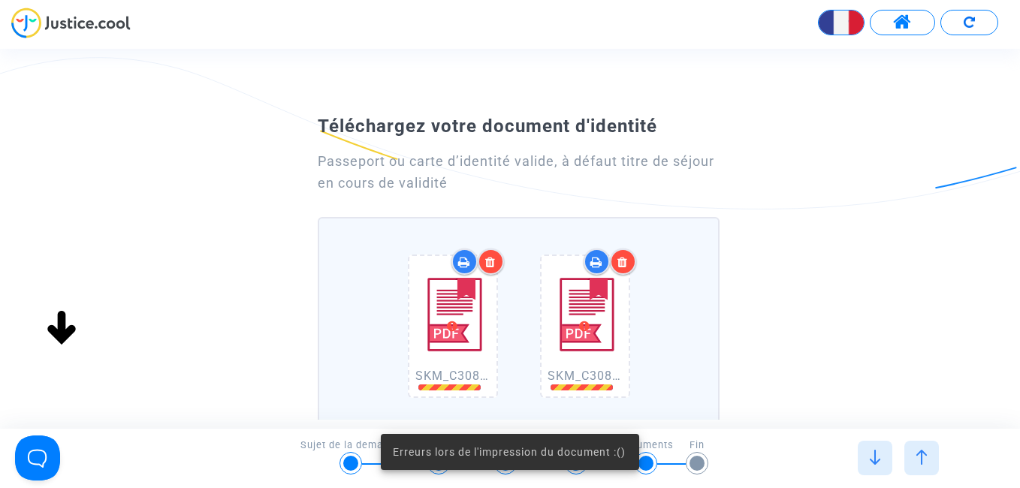
click at [461, 260] on icon at bounding box center [464, 262] width 12 height 12
click at [573, 304] on img at bounding box center [585, 315] width 75 height 106
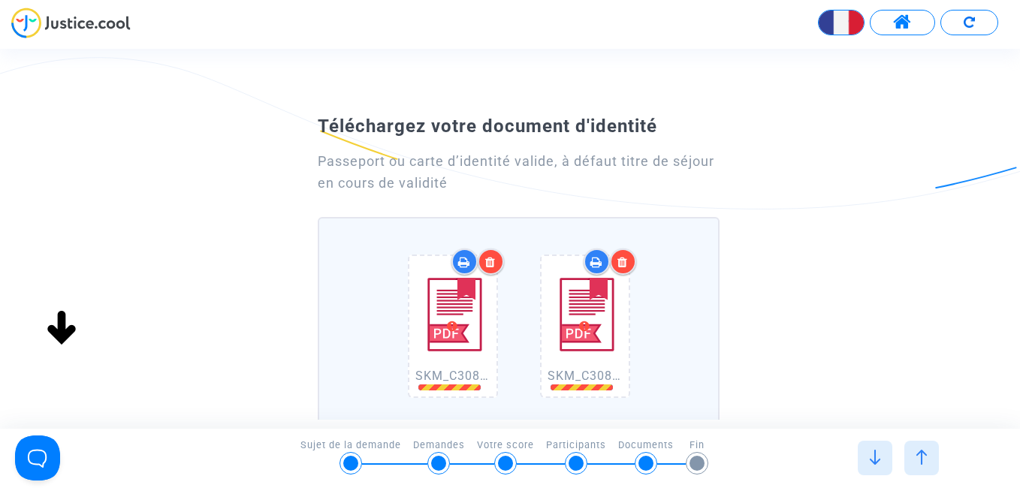
click at [591, 390] on div at bounding box center [565, 388] width 98 height 6
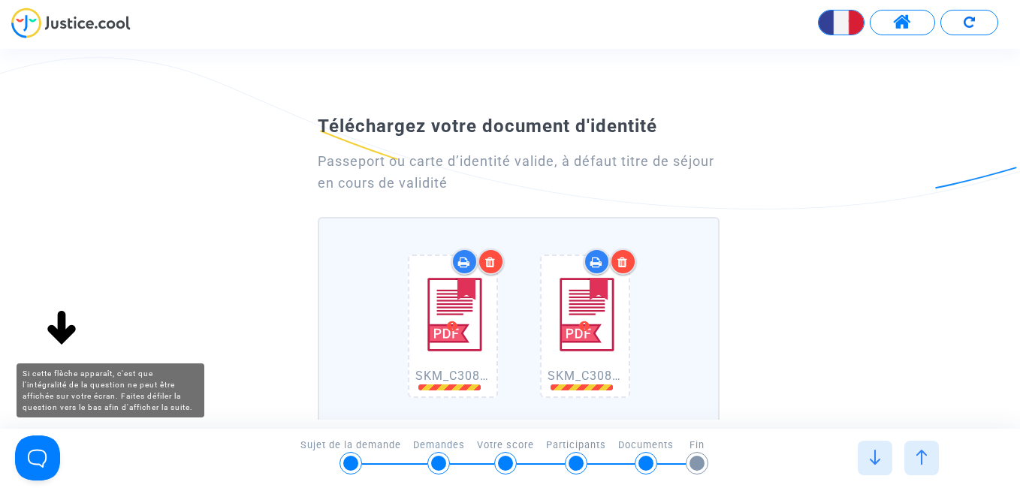
click at [62, 325] on img at bounding box center [62, 329] width 48 height 48
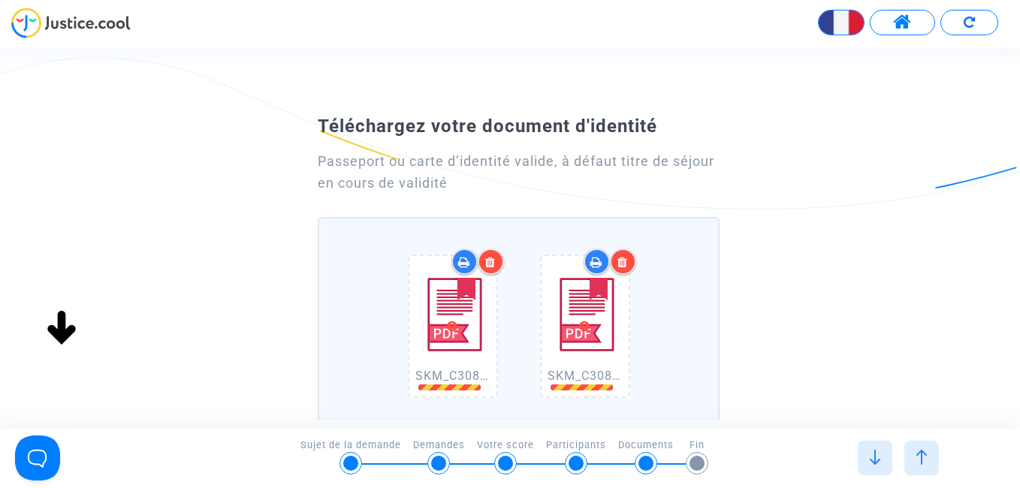
click at [891, 296] on div "Téléchargez votre document d'identité Passeport ou carte d’identité valide, à d…" at bounding box center [510, 362] width 1020 height 506
click at [882, 456] on img at bounding box center [875, 457] width 15 height 15
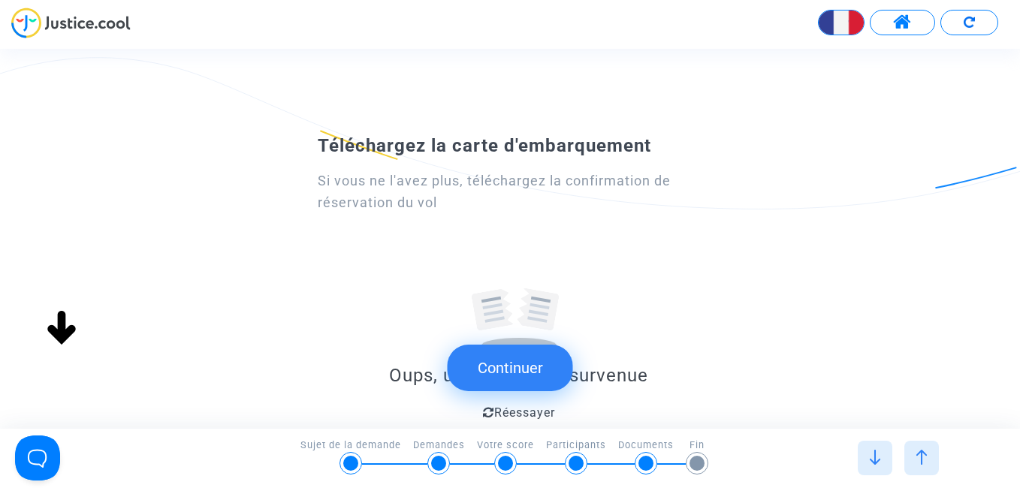
click at [533, 340] on submit-question "Continuer" at bounding box center [510, 368] width 125 height 74
drag, startPoint x: 543, startPoint y: 357, endPoint x: 828, endPoint y: 301, distance: 290.1
click at [828, 301] on div "Téléchargez la carte d'embarquement Si vous ne l'avez plus, téléchargez la conf…" at bounding box center [510, 238] width 1020 height 363
click at [527, 416] on span "Réessayer" at bounding box center [524, 413] width 61 height 14
click at [527, 413] on span "Réessayer" at bounding box center [524, 413] width 61 height 14
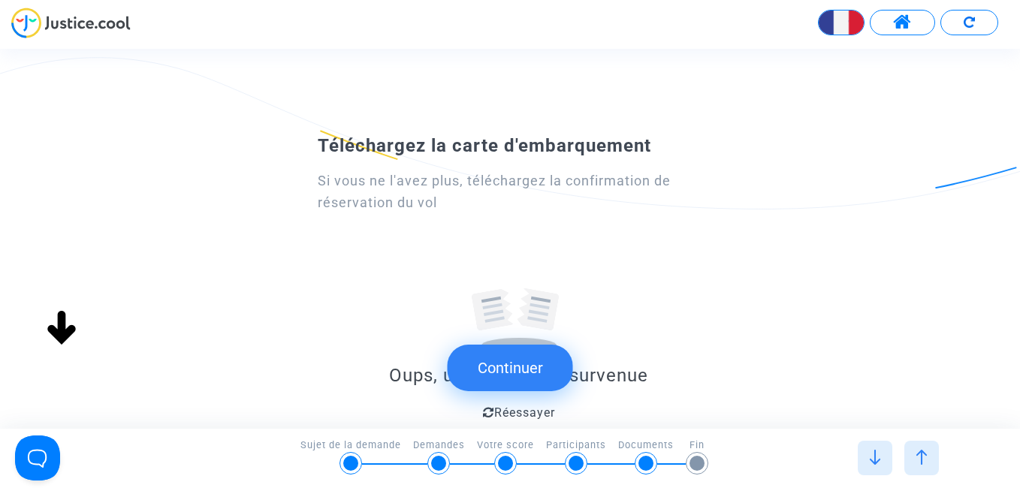
click at [524, 412] on span "Réessayer" at bounding box center [524, 413] width 61 height 14
click at [872, 469] on div at bounding box center [875, 458] width 35 height 35
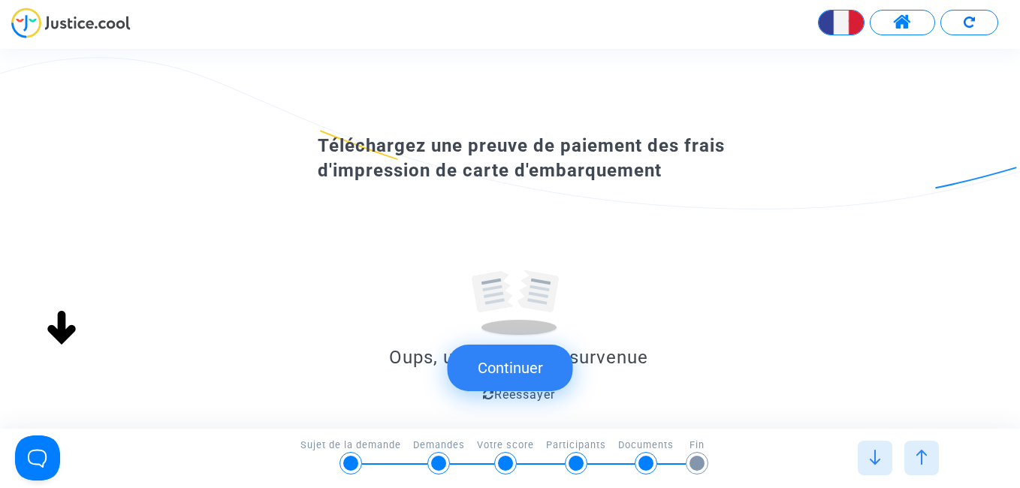
scroll to position [0, 0]
click at [924, 466] on div at bounding box center [922, 458] width 35 height 35
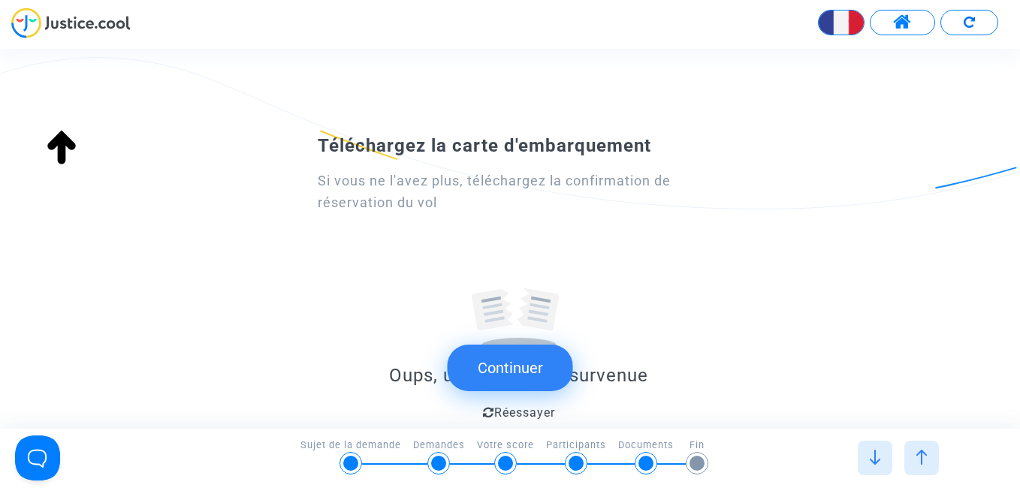
click at [924, 465] on div at bounding box center [922, 458] width 35 height 35
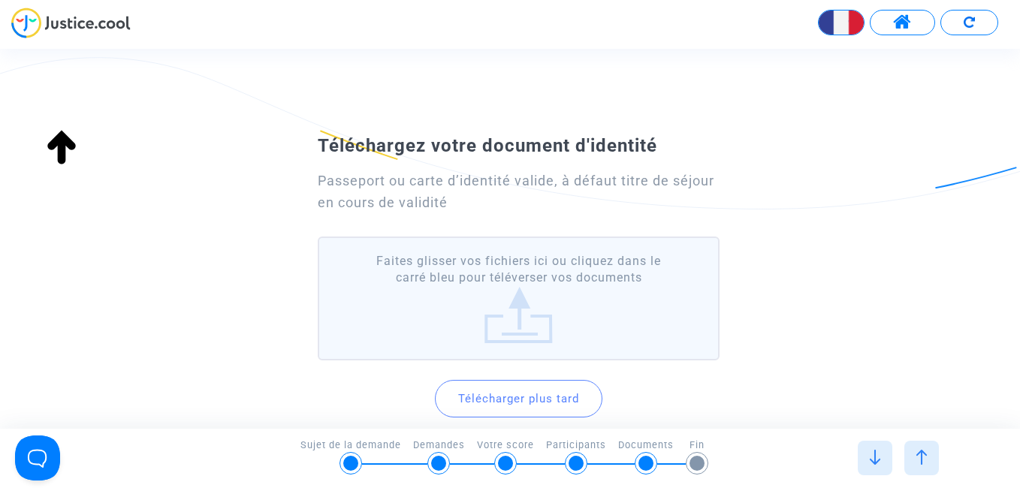
click at [924, 465] on div at bounding box center [922, 458] width 35 height 35
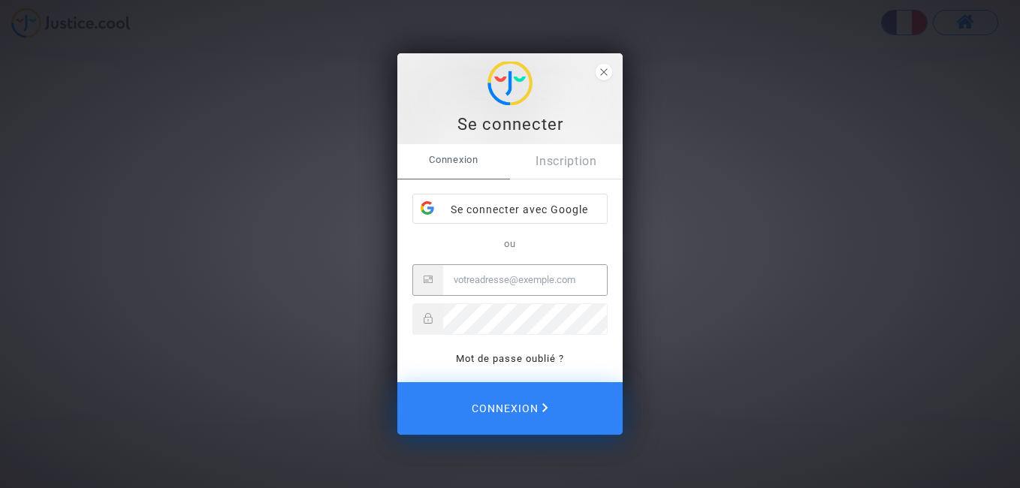
click at [530, 280] on input "Email" at bounding box center [525, 280] width 164 height 30
type input "[EMAIL_ADDRESS][DOMAIN_NAME]"
click at [527, 360] on link "Mot de passe oublié ?" at bounding box center [510, 358] width 108 height 11
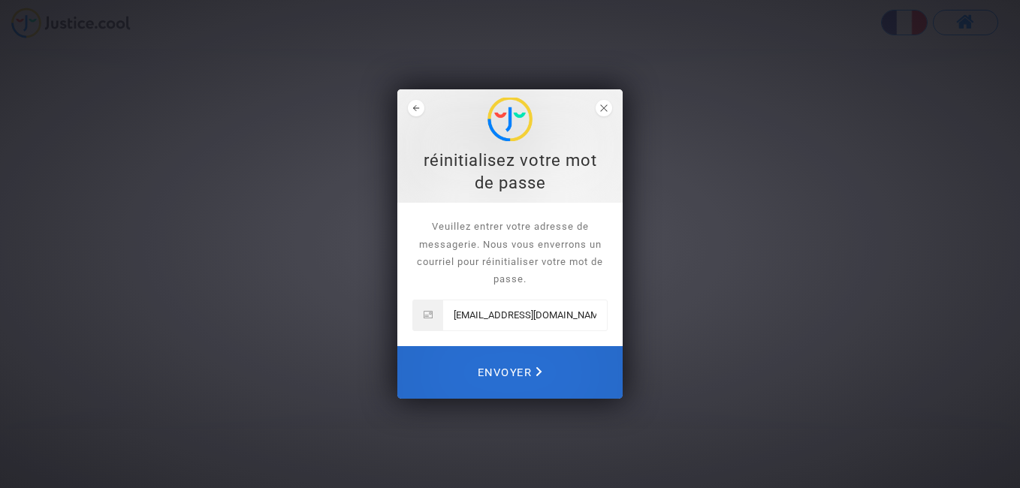
click at [509, 368] on span "Envoyer" at bounding box center [510, 372] width 65 height 33
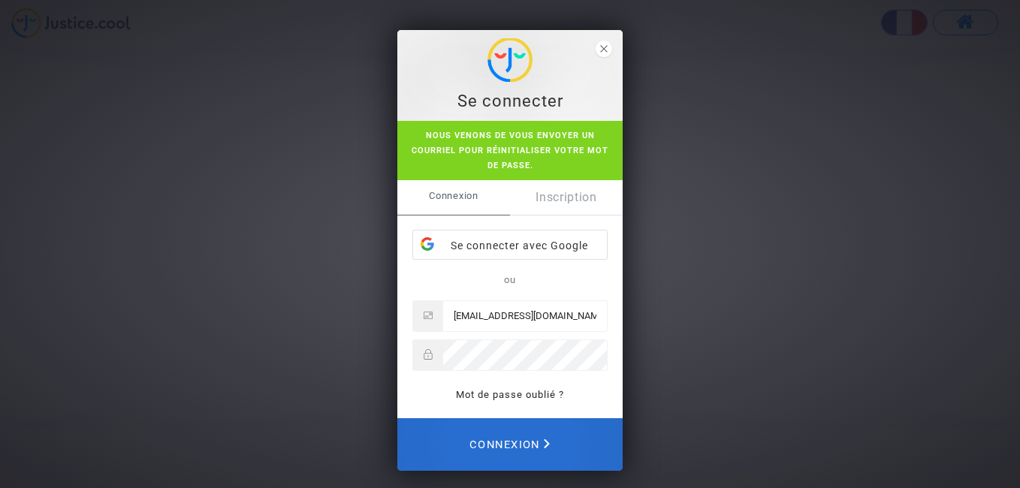
click at [517, 444] on span "Connexion" at bounding box center [510, 444] width 80 height 33
click at [515, 447] on span "Connexion" at bounding box center [510, 444] width 80 height 33
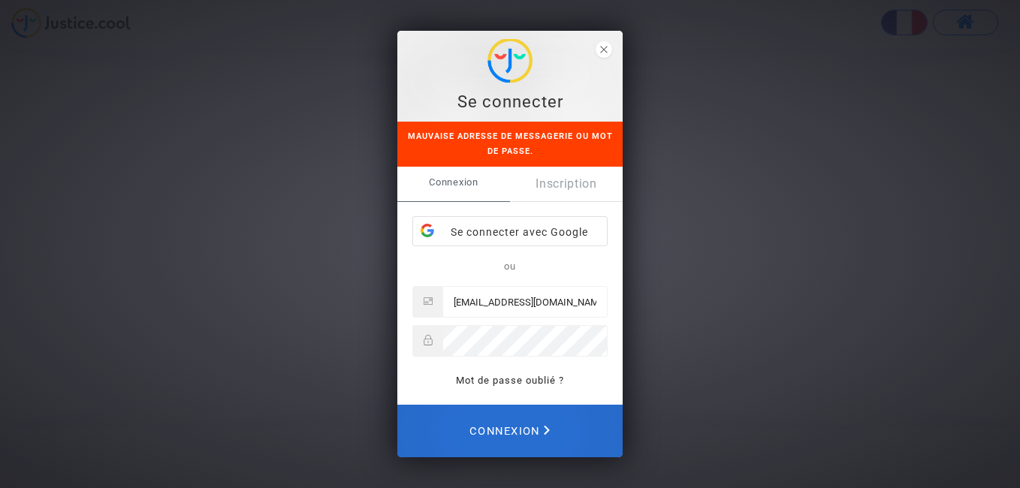
click at [520, 429] on span "Connexion" at bounding box center [510, 431] width 80 height 33
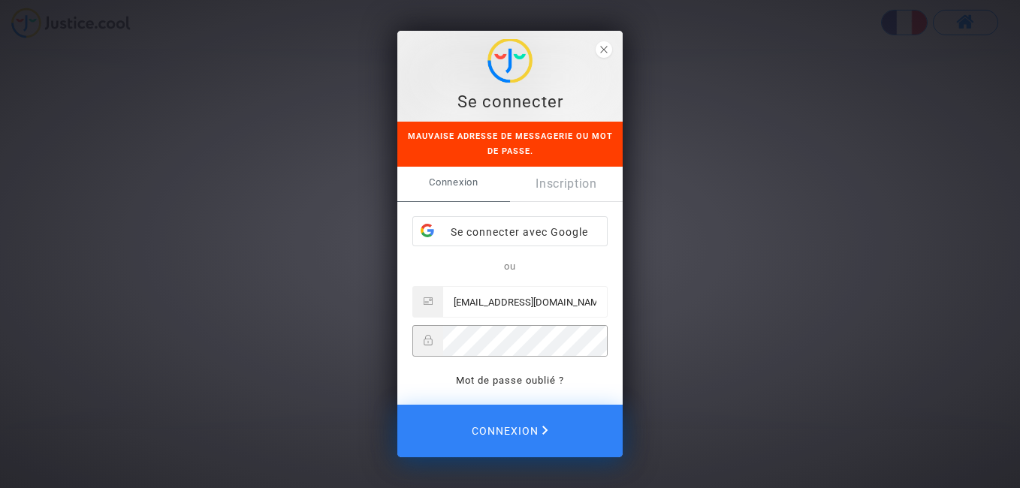
click at [439, 343] on div at bounding box center [509, 341] width 195 height 32
click at [525, 384] on link "Mot de passe oublié ?" at bounding box center [510, 380] width 108 height 11
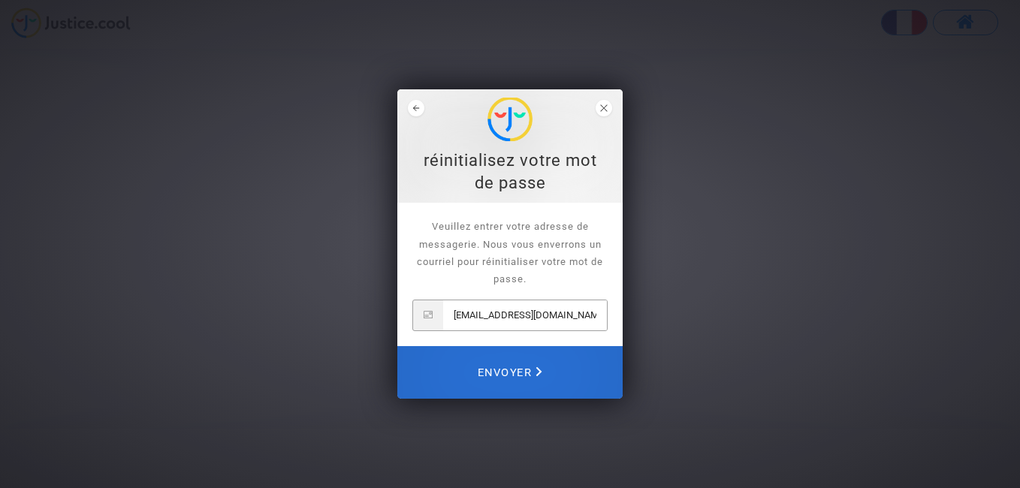
click at [515, 371] on span "Envoyer" at bounding box center [510, 372] width 65 height 33
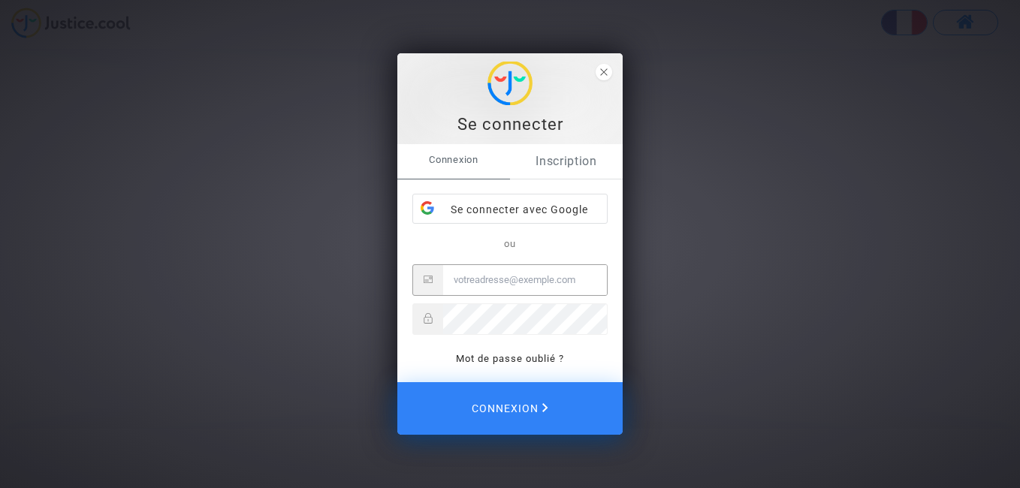
click at [569, 165] on link "Inscription" at bounding box center [566, 161] width 113 height 35
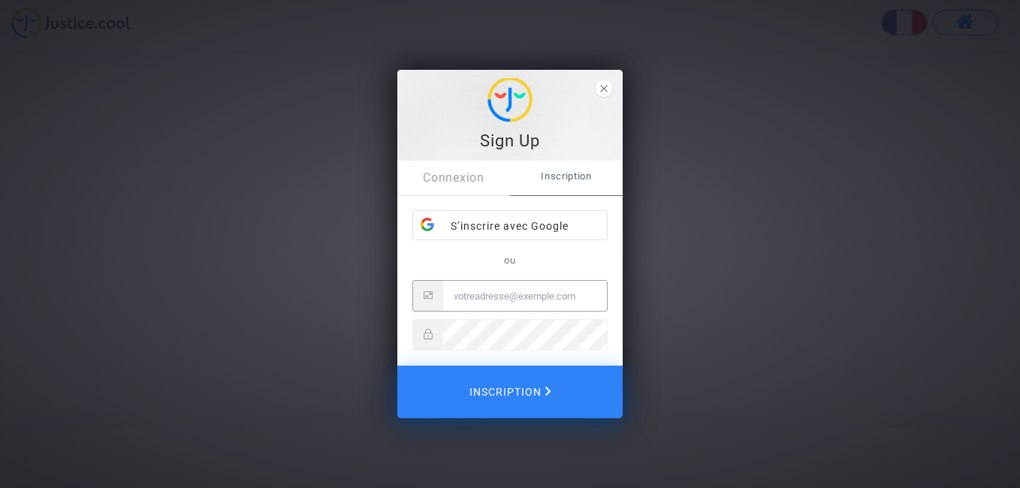
drag, startPoint x: 457, startPoint y: 294, endPoint x: 595, endPoint y: 292, distance: 138.2
click at [597, 298] on input "Email" at bounding box center [525, 296] width 164 height 30
type input "[EMAIL_ADDRESS][DOMAIN_NAME]"
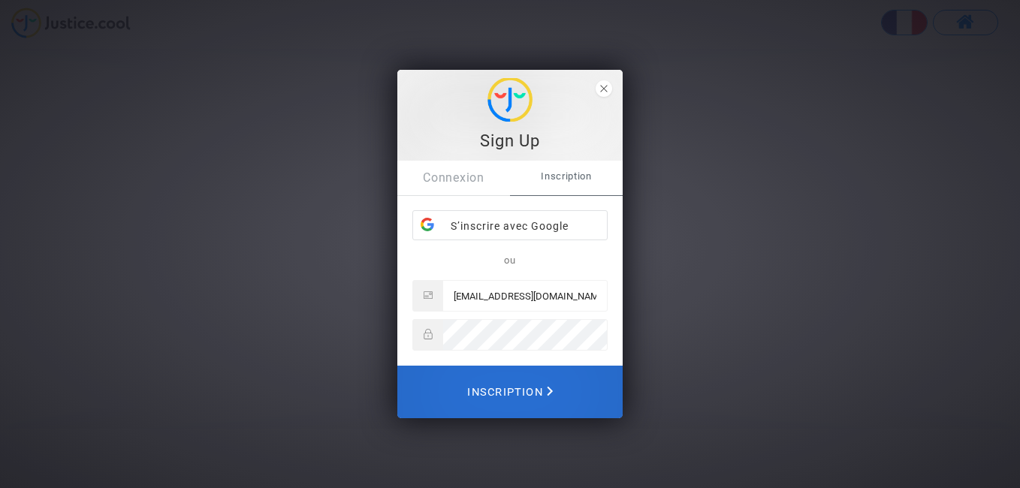
click at [490, 393] on span "Inscription" at bounding box center [510, 392] width 86 height 33
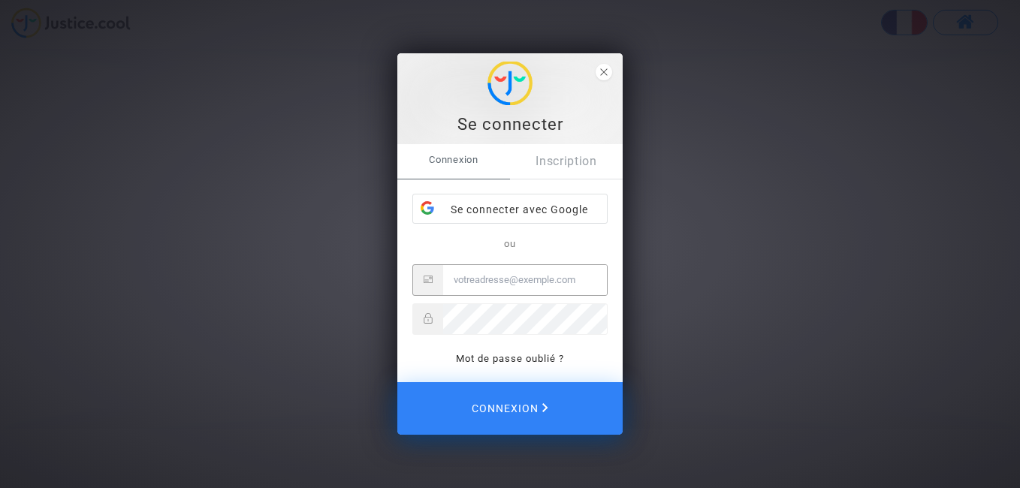
type input "[EMAIL_ADDRESS][DOMAIN_NAME]"
click at [439, 316] on div at bounding box center [509, 320] width 195 height 32
click at [784, 286] on div "Se connecter Connexion Inscription Se connecter avec Google ou zchanaai1960@gma…" at bounding box center [510, 244] width 1020 height 488
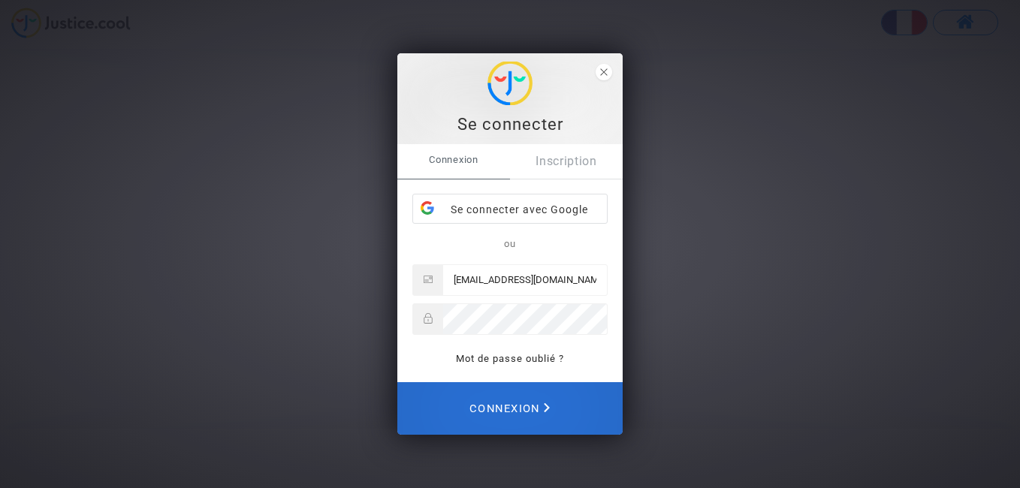
click at [557, 404] on button "Connexion" at bounding box center [509, 408] width 225 height 53
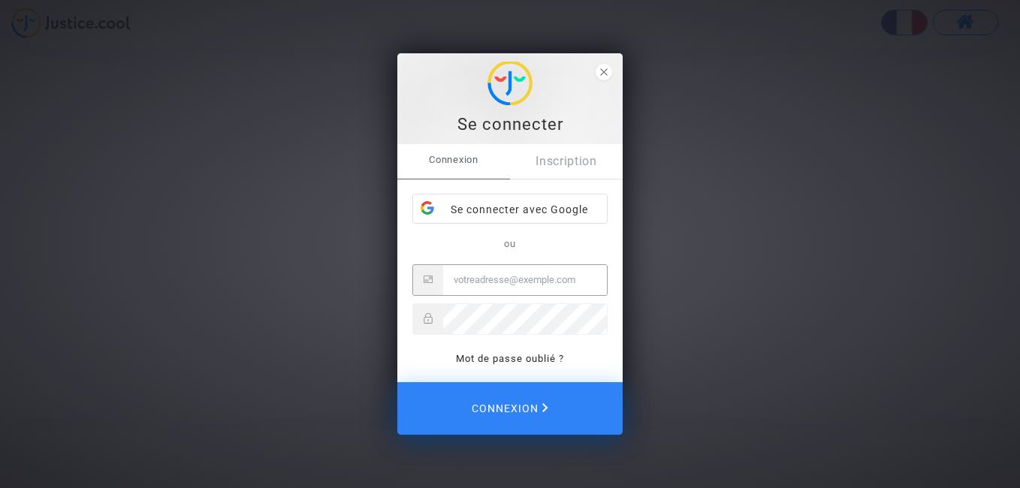
type input "[EMAIL_ADDRESS][DOMAIN_NAME]"
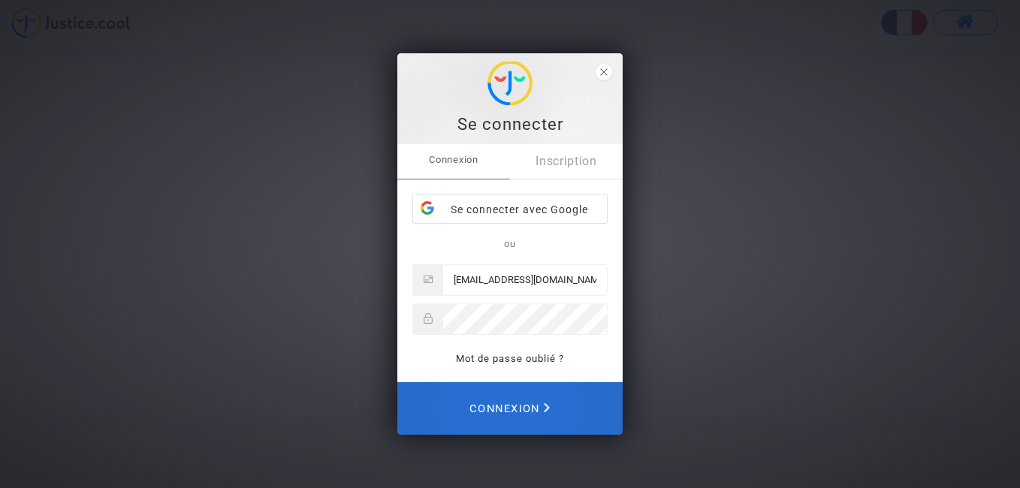
click at [521, 409] on span "Connexion" at bounding box center [510, 408] width 80 height 33
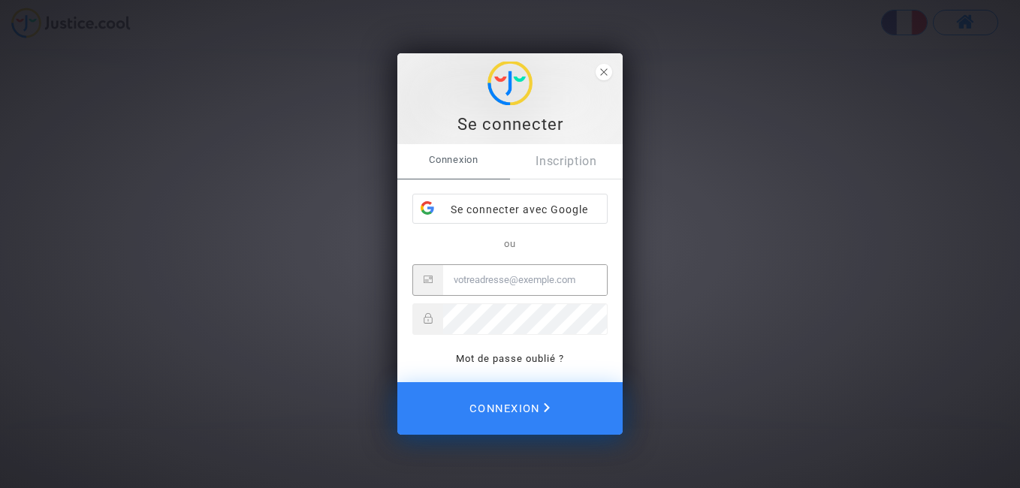
type input "[EMAIL_ADDRESS][DOMAIN_NAME]"
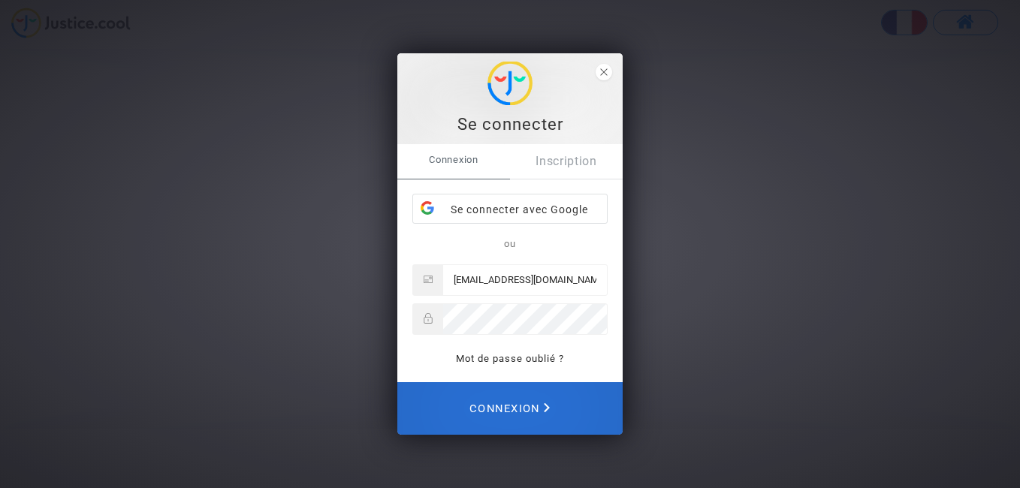
click at [548, 408] on polygon "Connexion" at bounding box center [547, 408] width 6 height 10
